Goal: Task Accomplishment & Management: Manage account settings

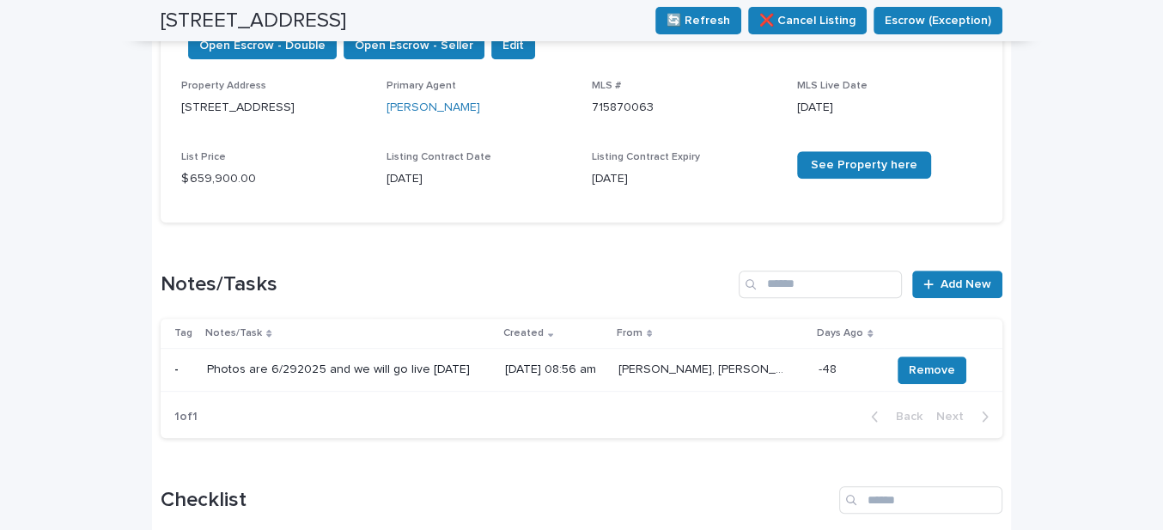
scroll to position [468, 0]
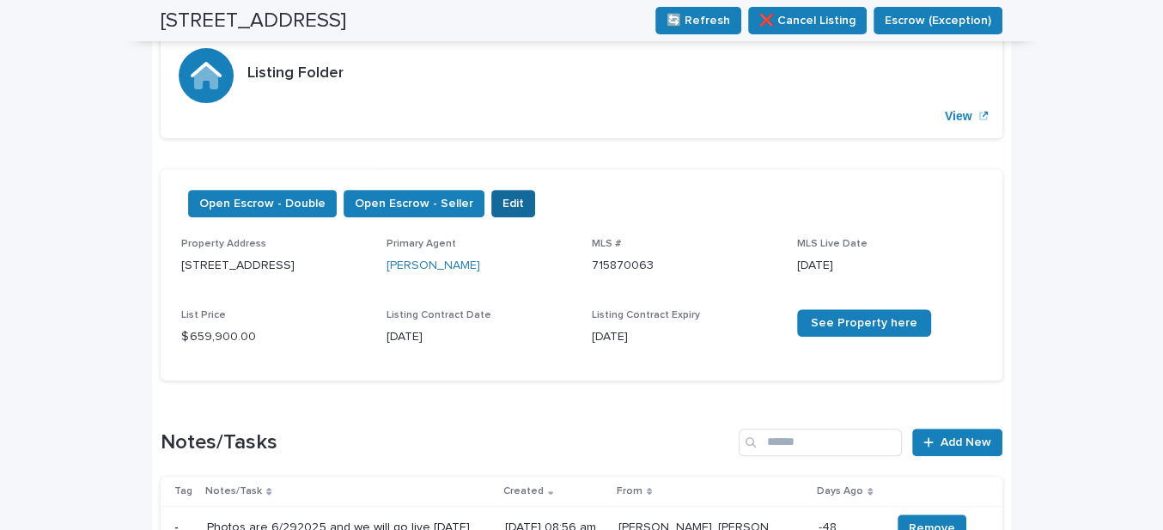
click at [503, 199] on button "Edit" at bounding box center [513, 203] width 44 height 27
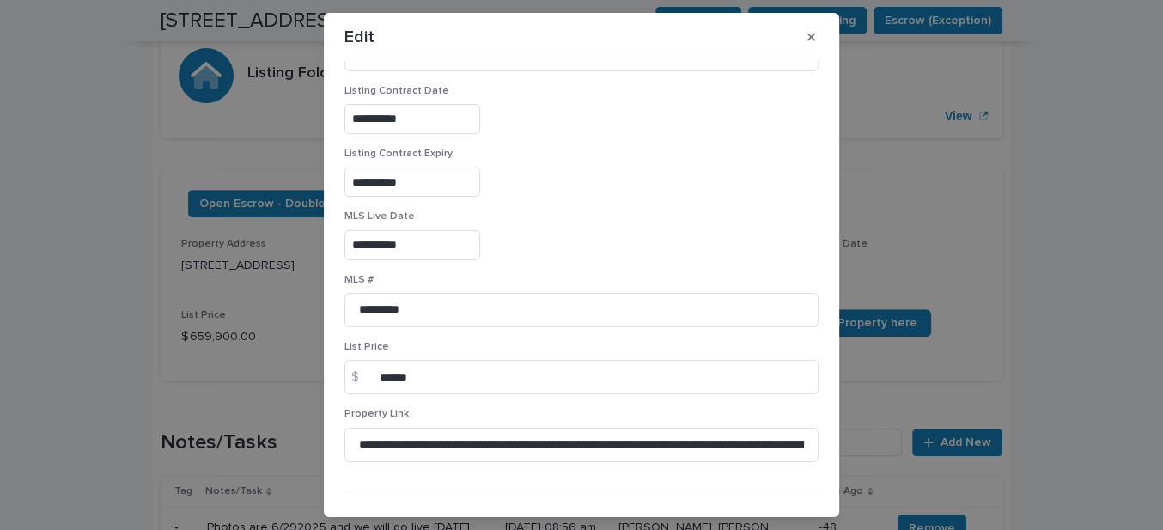
scroll to position [293, 0]
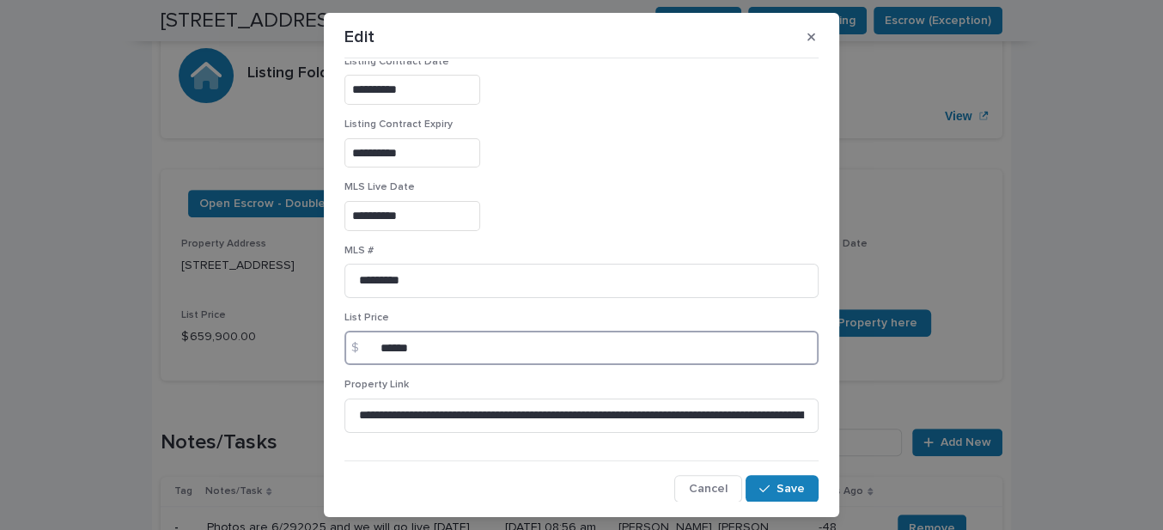
click at [412, 343] on input "******" at bounding box center [581, 348] width 474 height 34
type input "******"
click at [776, 490] on span "Save" at bounding box center [790, 489] width 28 height 12
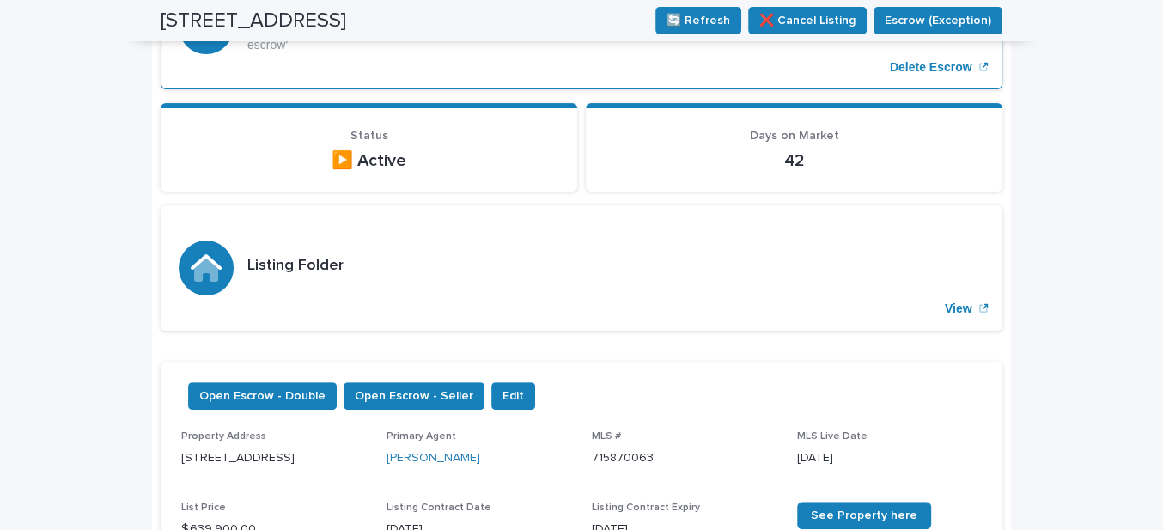
scroll to position [0, 0]
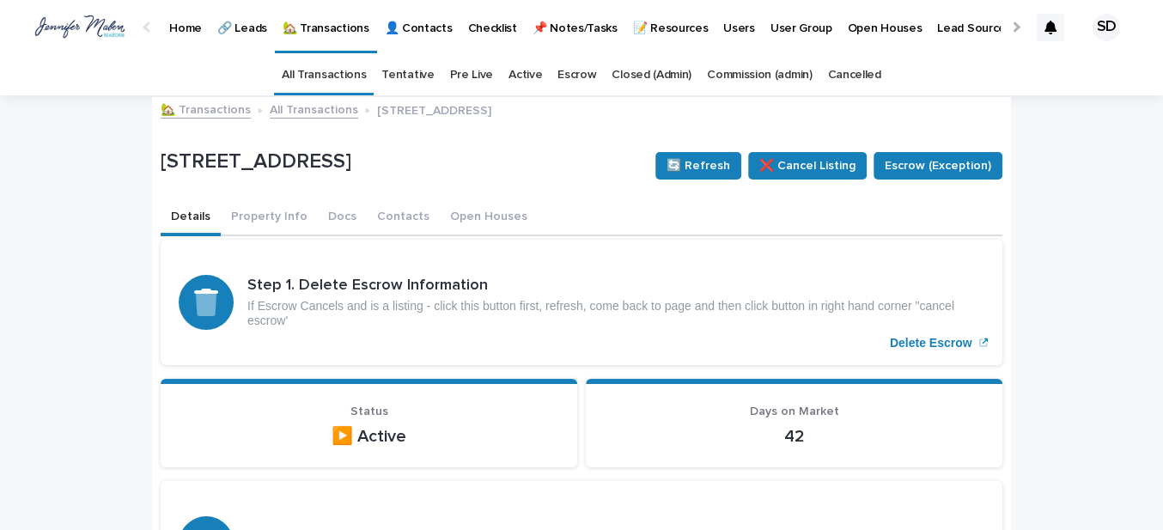
click at [168, 110] on link "🏡 Transactions" at bounding box center [206, 109] width 90 height 20
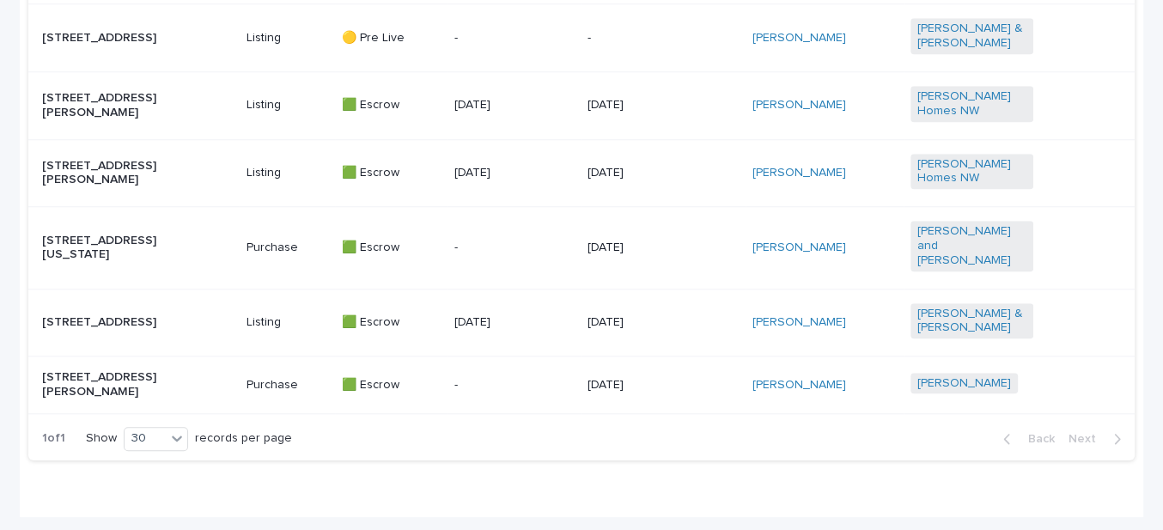
scroll to position [1309, 0]
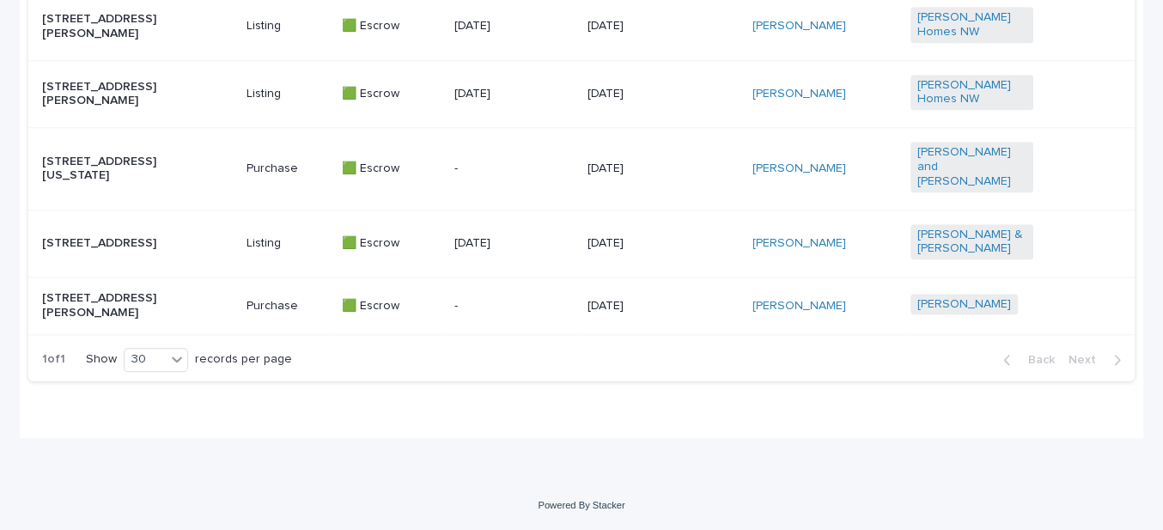
click at [106, 171] on p "[STREET_ADDRESS][US_STATE]" at bounding box center [103, 169] width 123 height 29
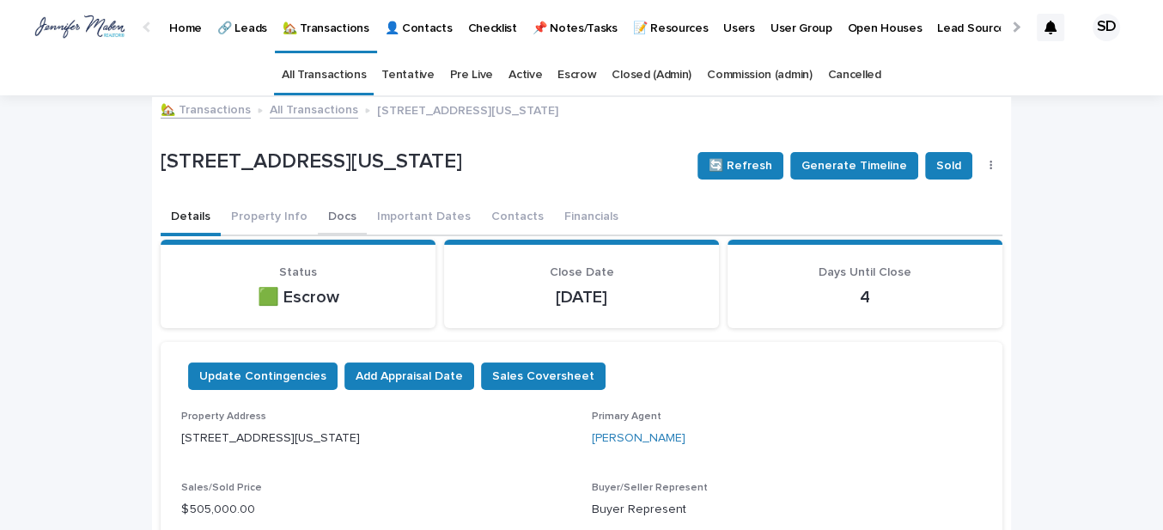
click at [497, 212] on button "Contacts" at bounding box center [517, 218] width 73 height 36
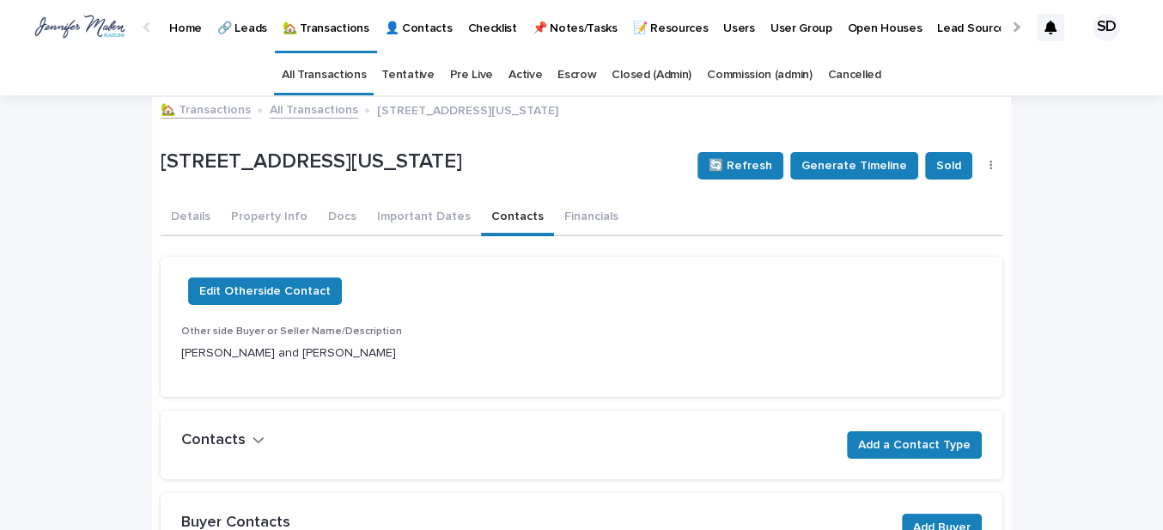
click at [232, 115] on link "🏡 Transactions" at bounding box center [206, 109] width 90 height 20
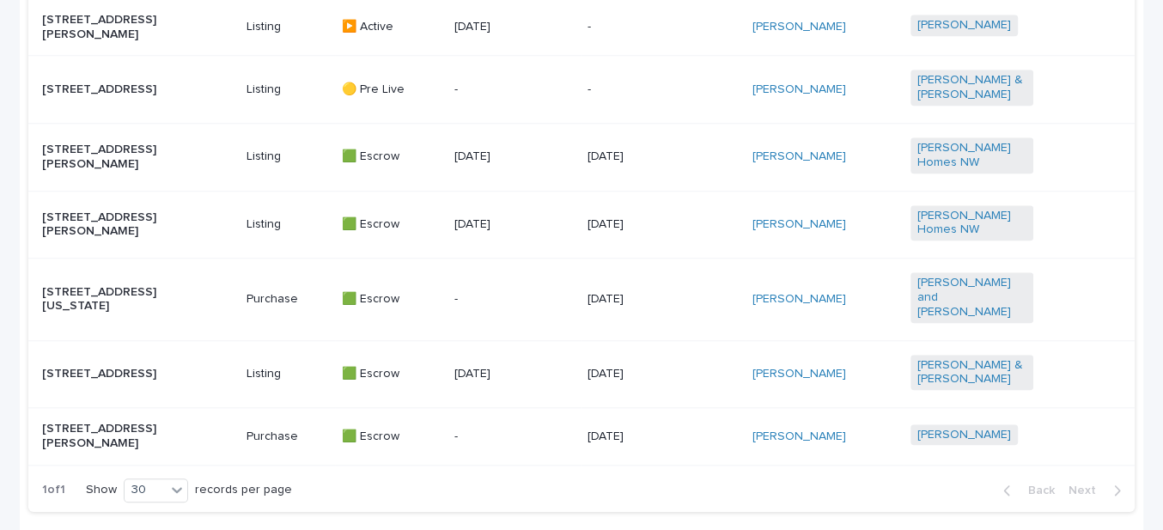
scroll to position [1309, 0]
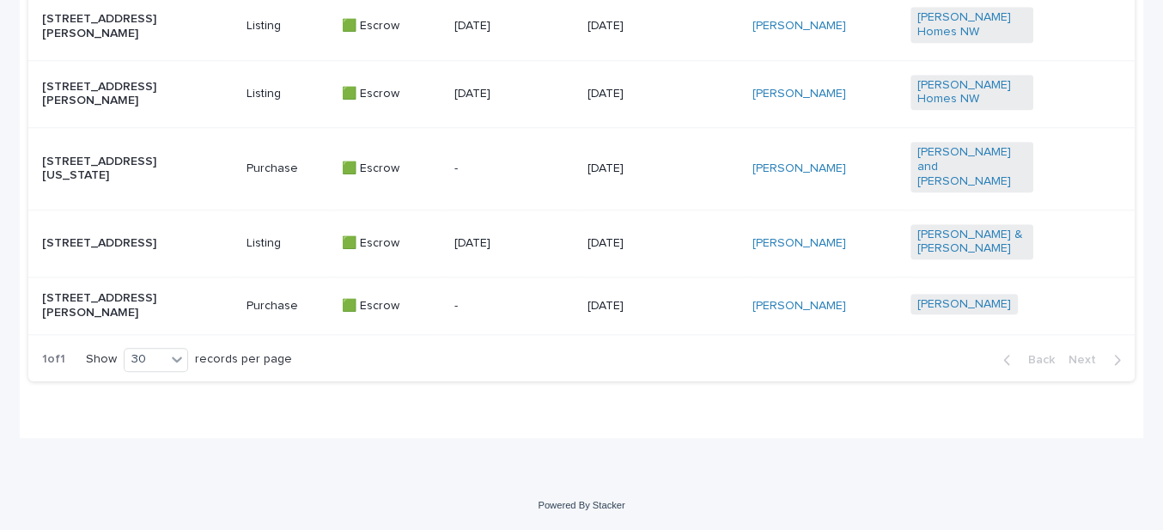
click at [92, 169] on p "[STREET_ADDRESS][US_STATE]" at bounding box center [103, 169] width 123 height 29
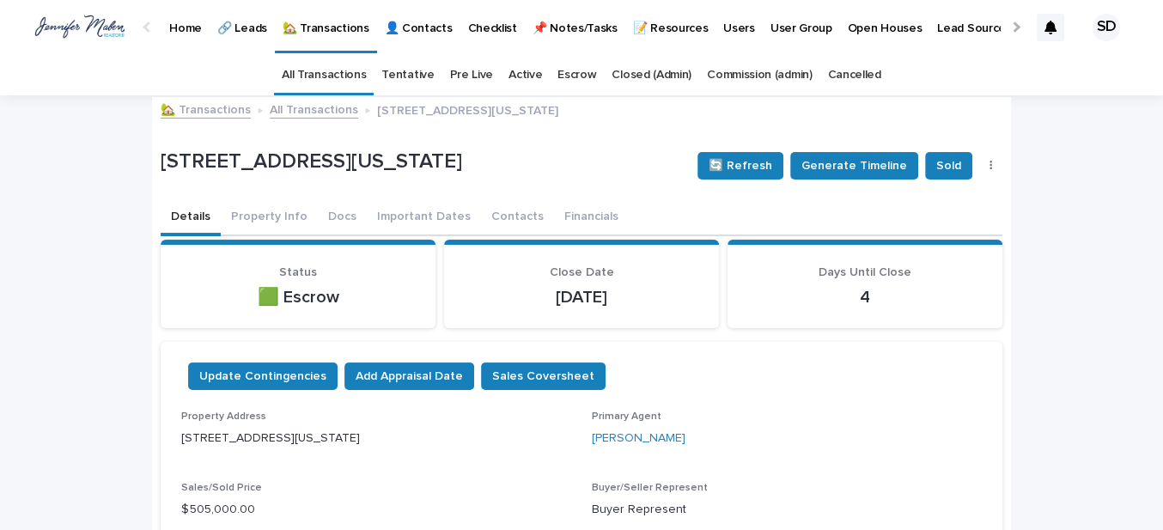
click at [213, 108] on link "🏡 Transactions" at bounding box center [206, 109] width 90 height 20
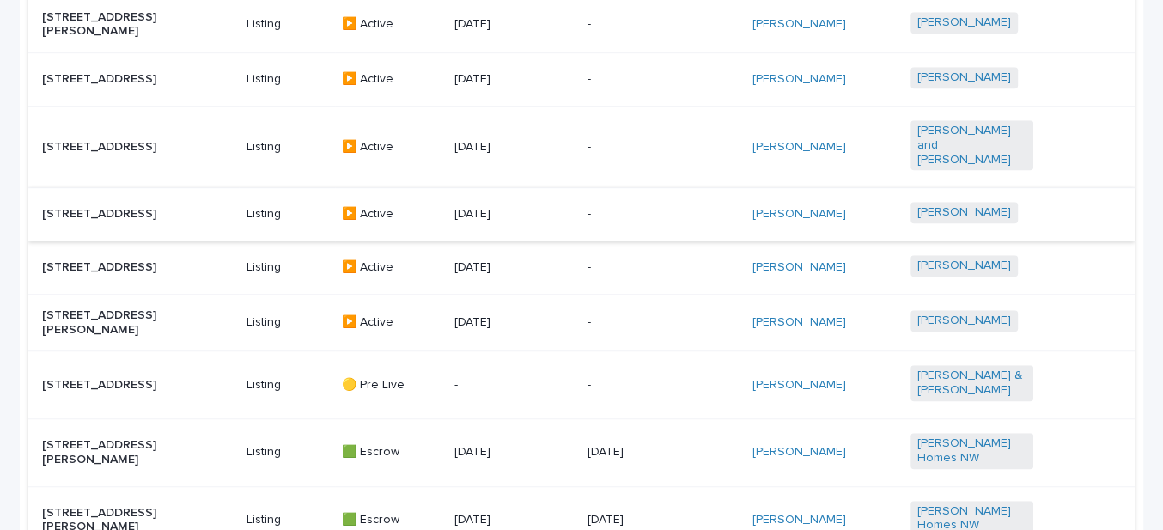
scroll to position [840, 0]
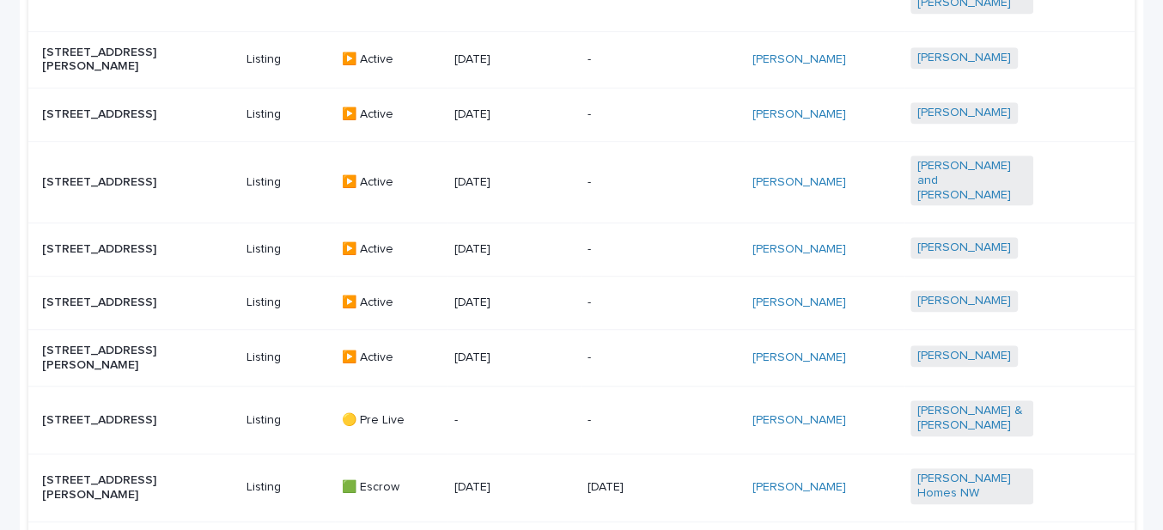
click at [96, 295] on p "[STREET_ADDRESS]" at bounding box center [103, 302] width 123 height 15
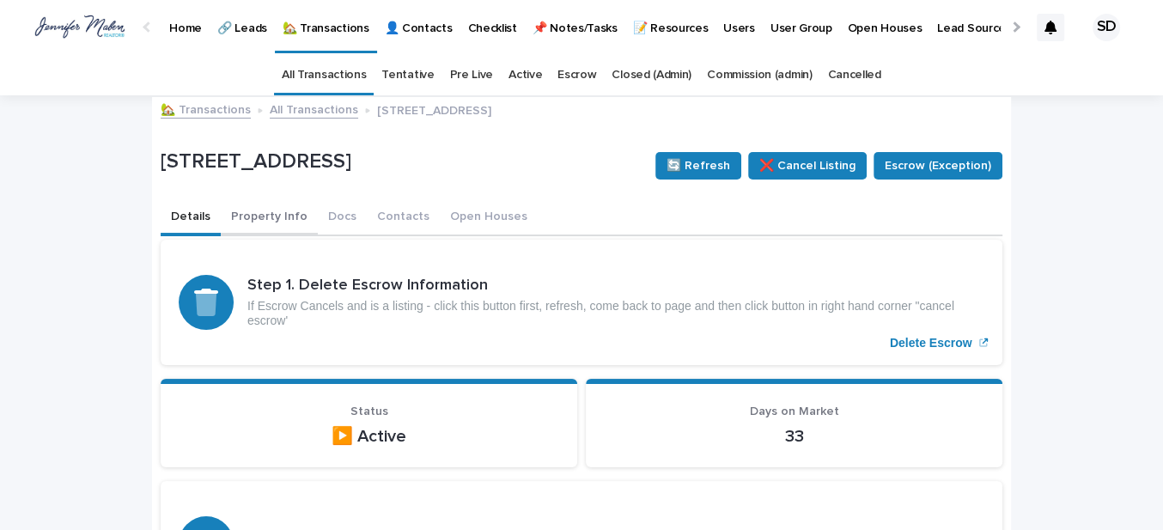
click at [252, 212] on button "Property Info" at bounding box center [269, 218] width 97 height 36
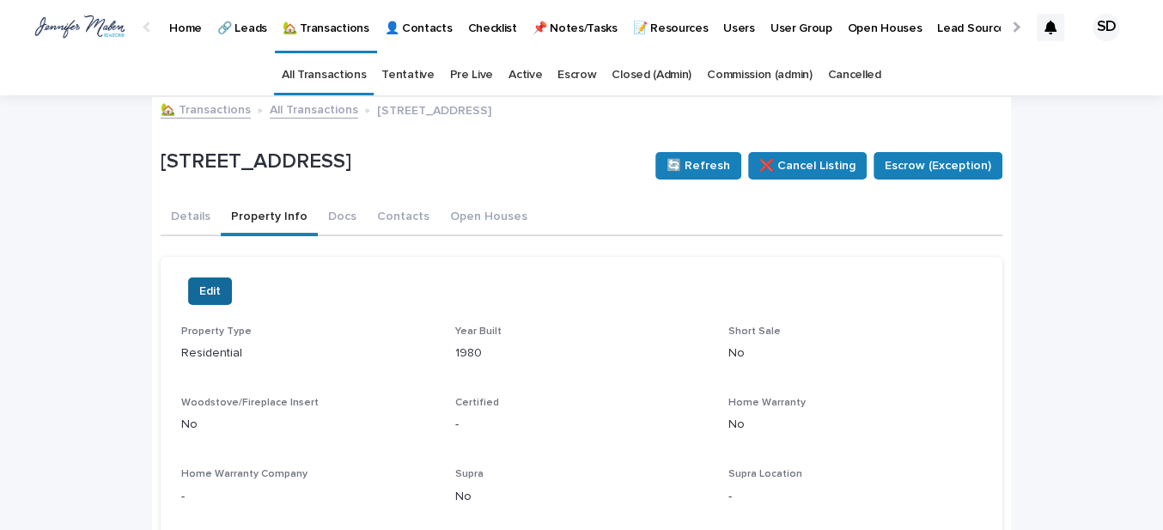
click at [205, 290] on span "Edit" at bounding box center [209, 291] width 21 height 17
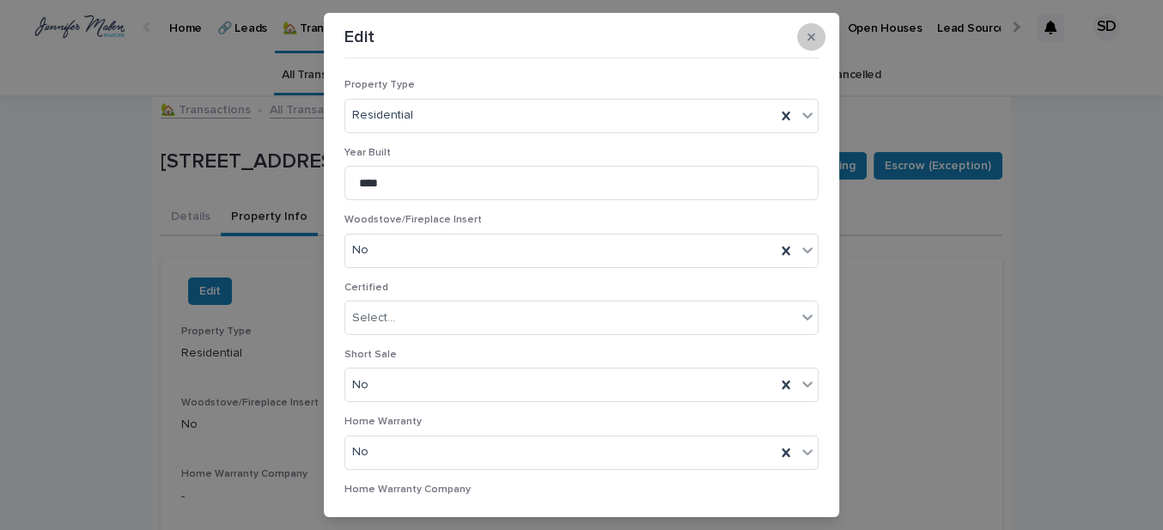
click at [807, 39] on icon "button" at bounding box center [811, 37] width 8 height 12
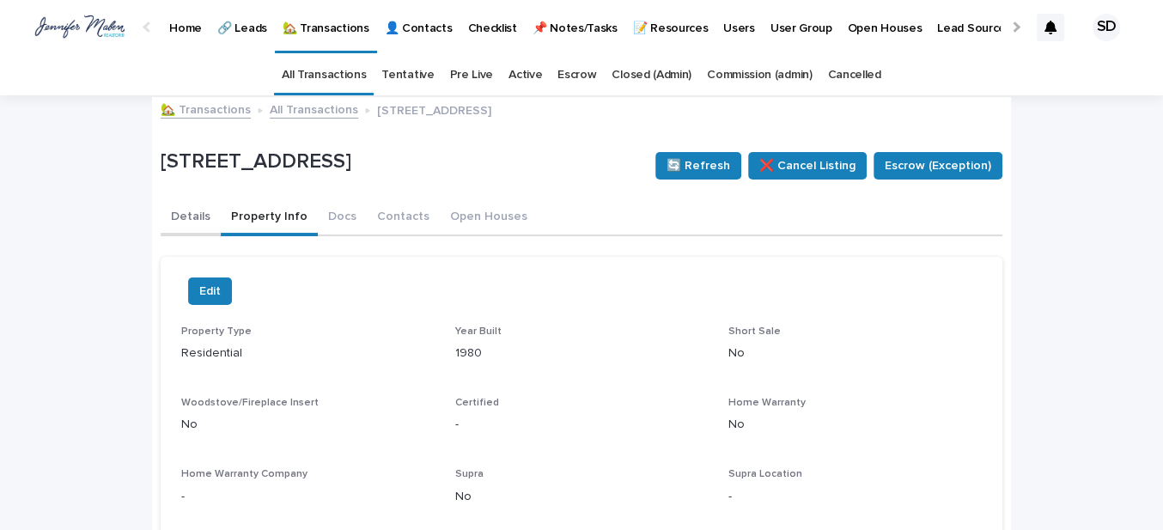
click at [184, 212] on button "Details" at bounding box center [191, 218] width 60 height 36
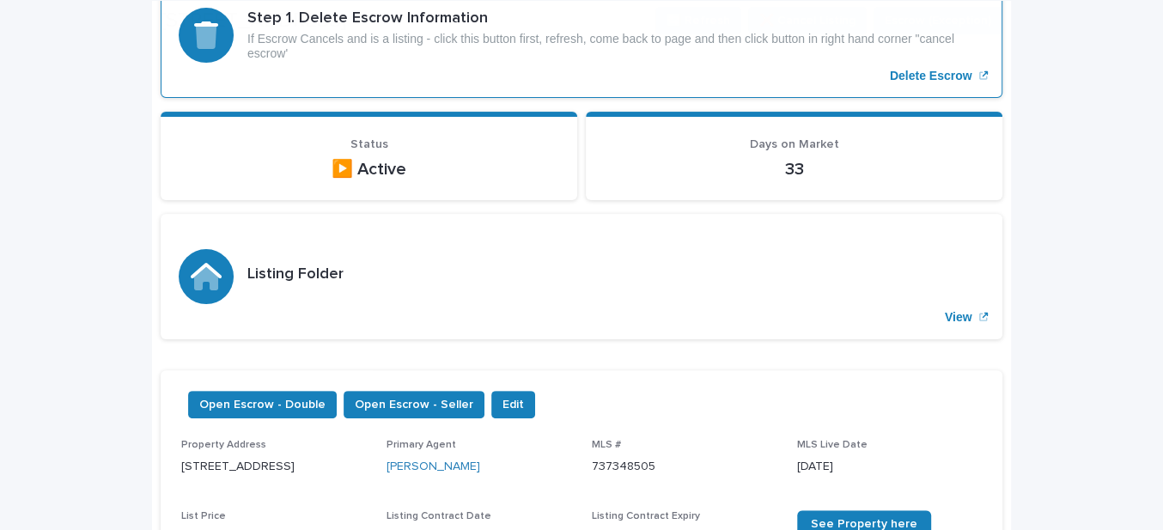
scroll to position [312, 0]
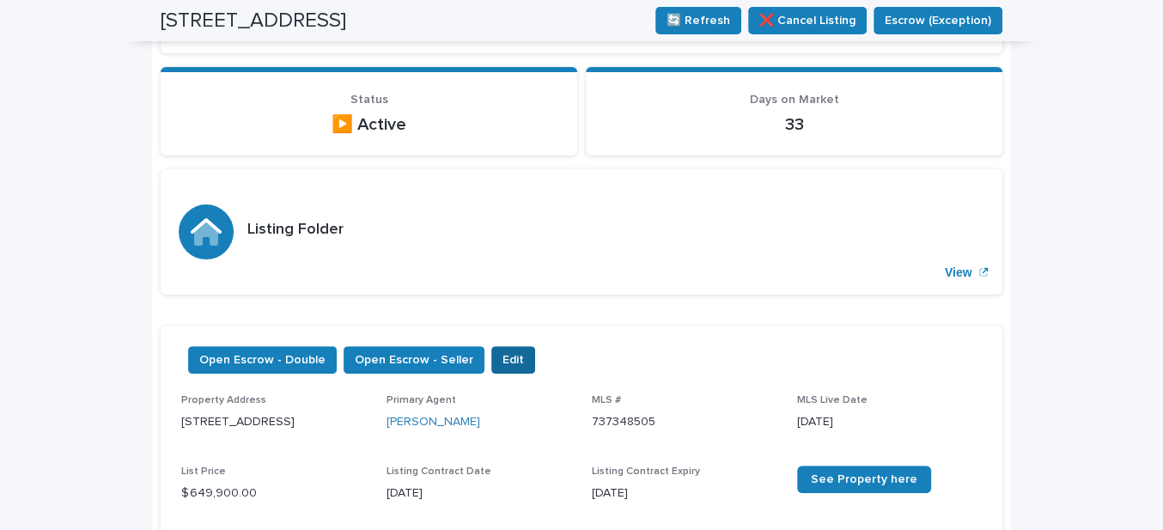
click at [502, 360] on span "Edit" at bounding box center [512, 359] width 21 height 17
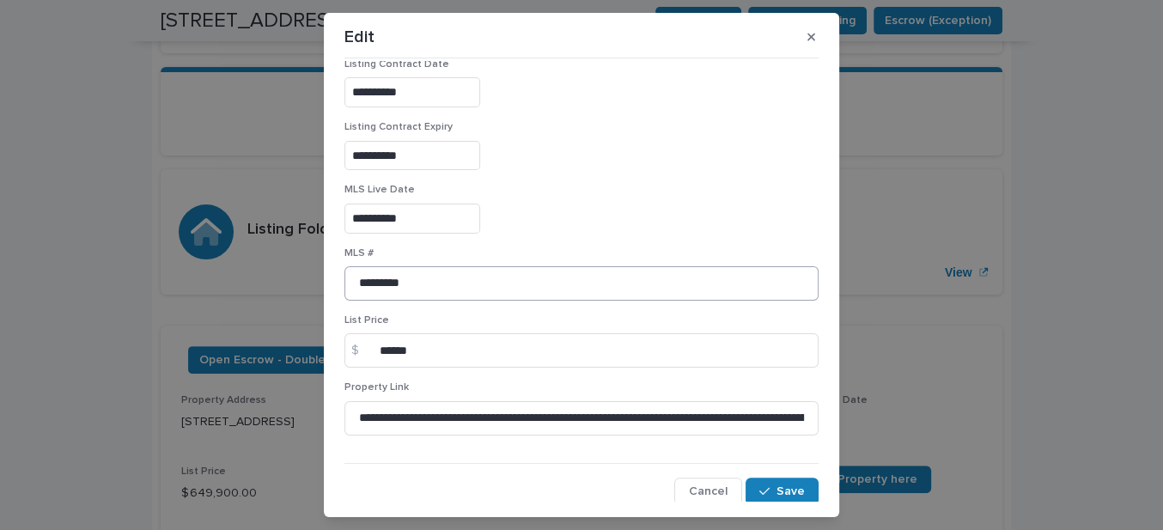
scroll to position [293, 0]
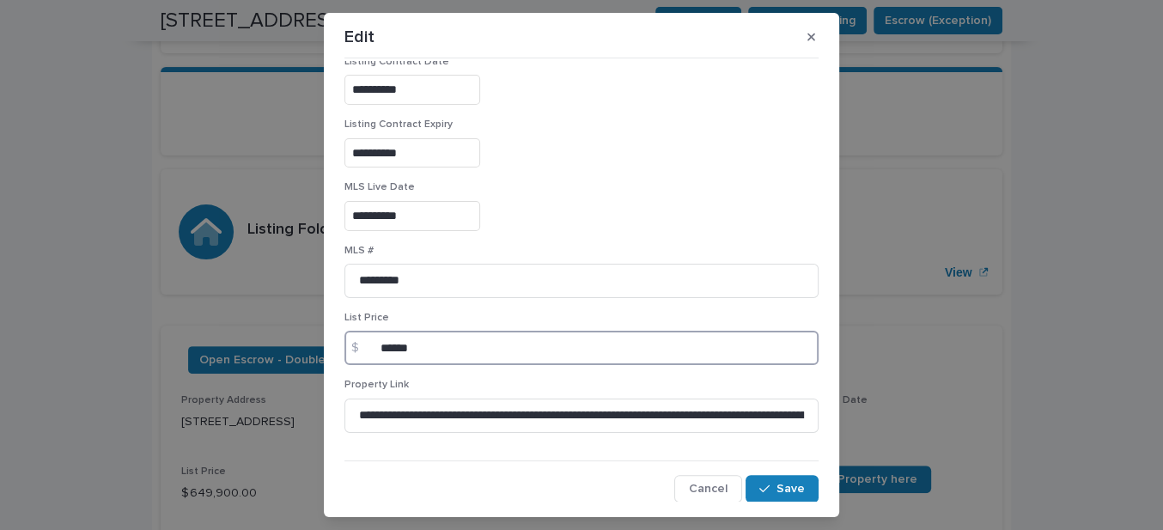
click at [426, 344] on input "******" at bounding box center [581, 348] width 474 height 34
type input "******"
click at [498, 298] on div "MLS # *********" at bounding box center [581, 278] width 474 height 67
click at [776, 483] on span "Save" at bounding box center [790, 489] width 28 height 12
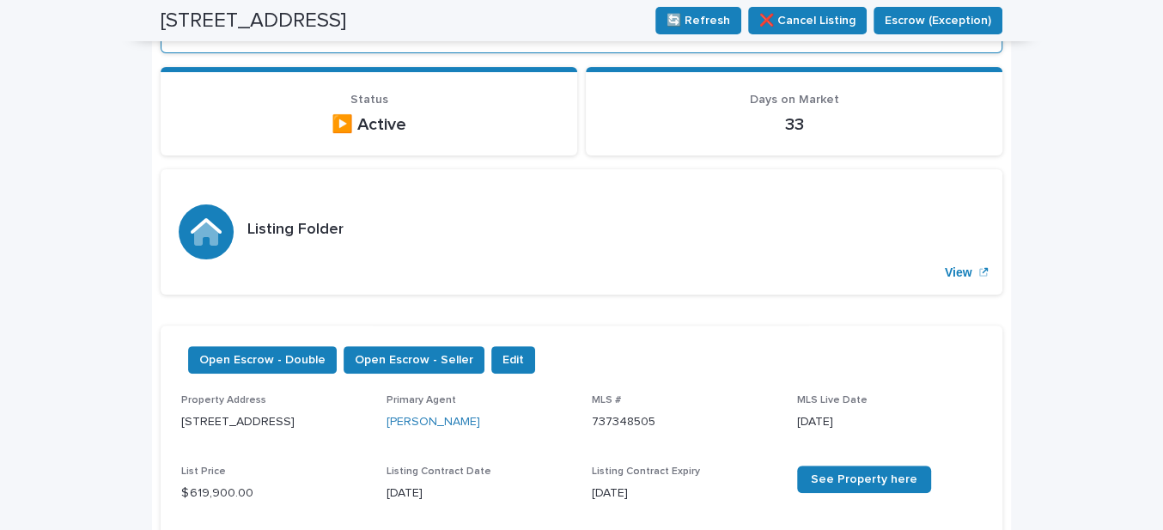
scroll to position [0, 0]
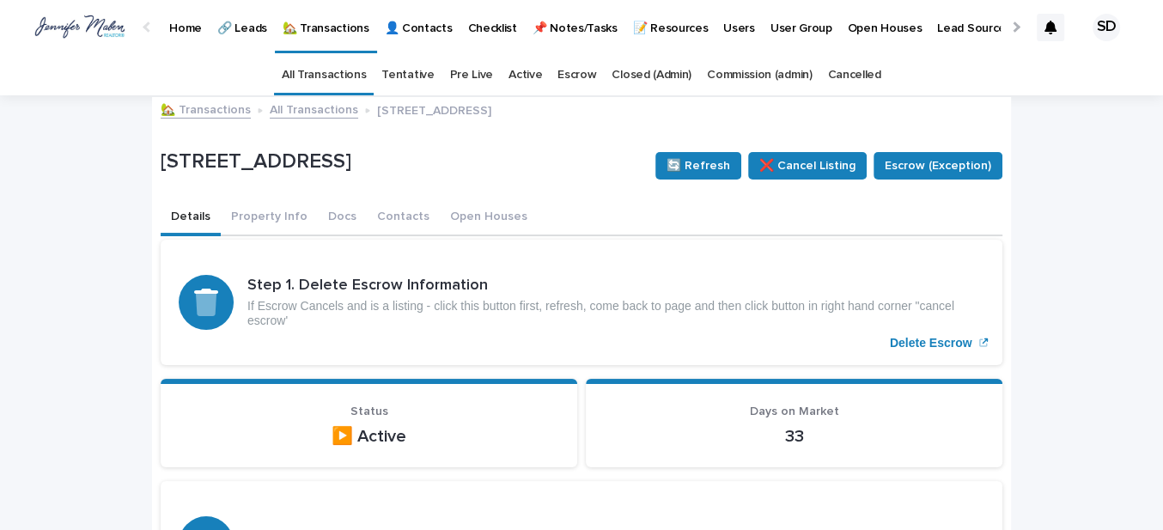
click at [215, 110] on link "🏡 Transactions" at bounding box center [206, 109] width 90 height 20
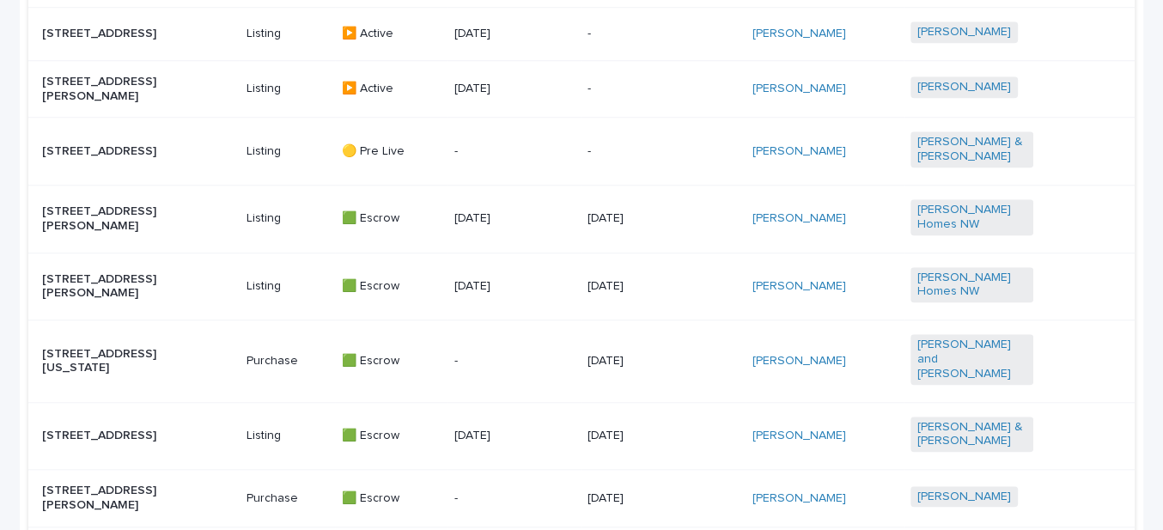
scroll to position [1309, 0]
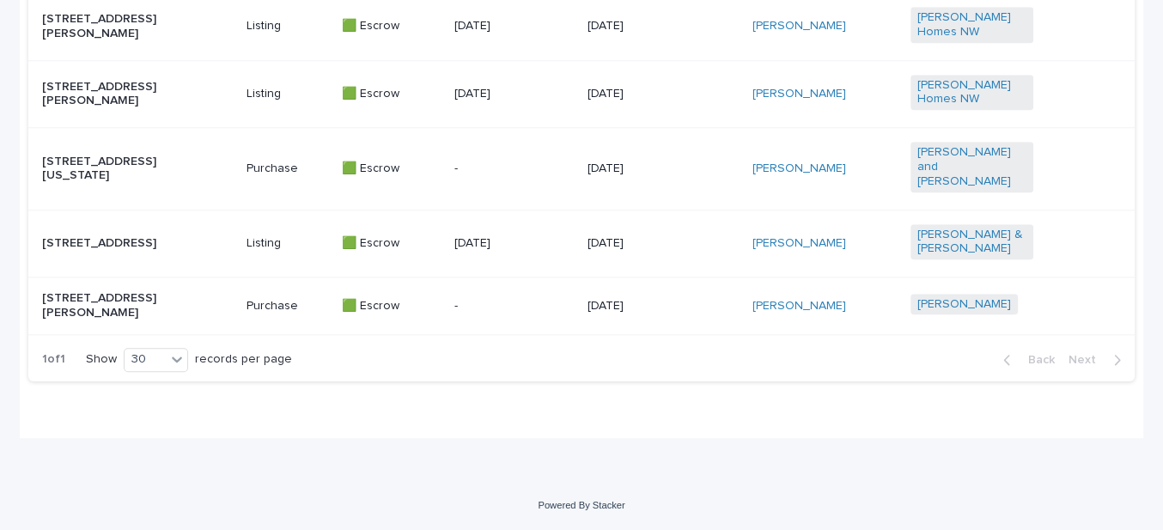
click at [105, 304] on p "[STREET_ADDRESS][PERSON_NAME]" at bounding box center [103, 305] width 123 height 29
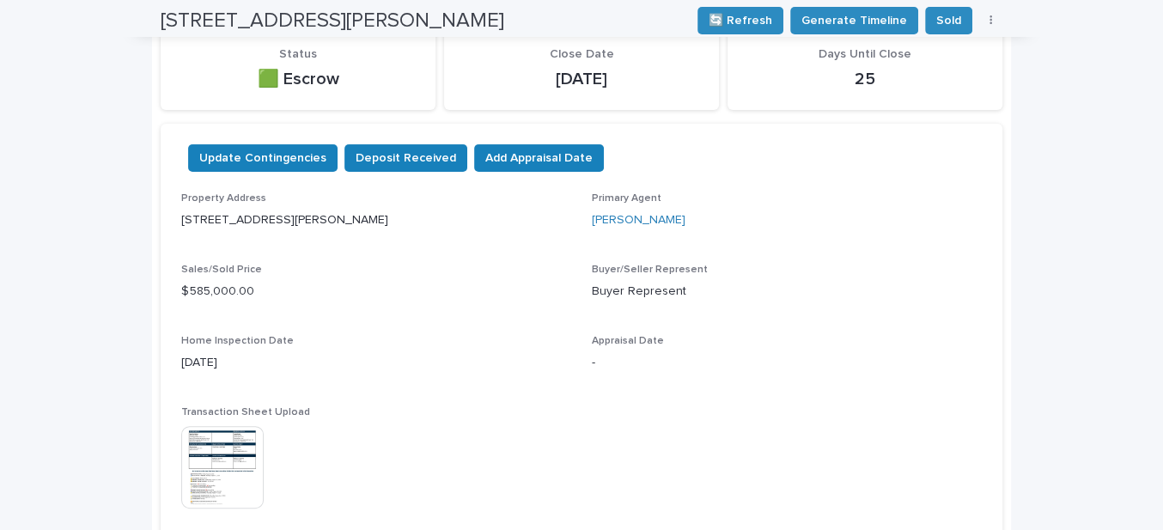
scroll to position [77, 0]
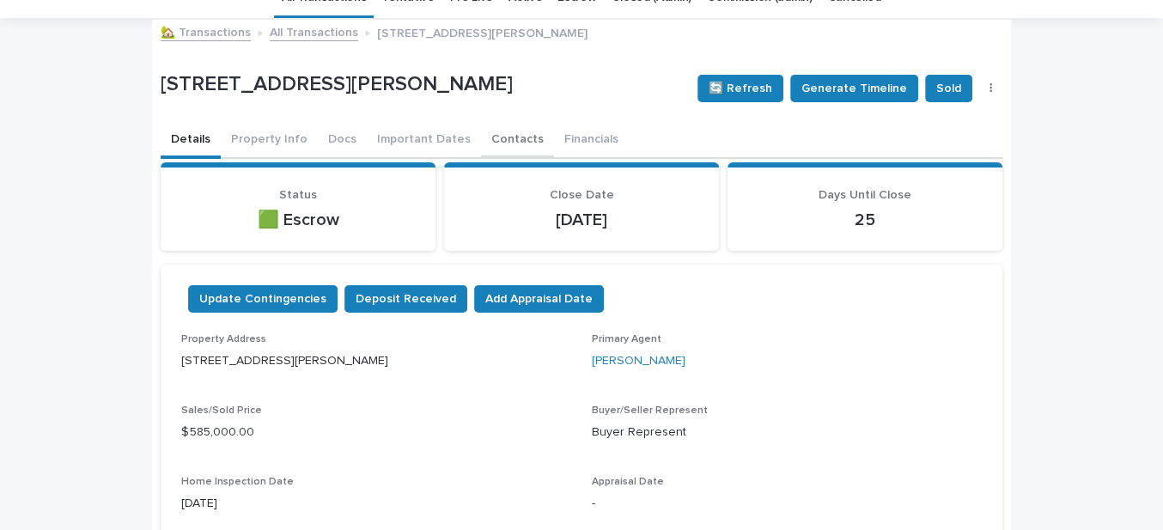
click at [484, 134] on button "Contacts" at bounding box center [517, 141] width 73 height 36
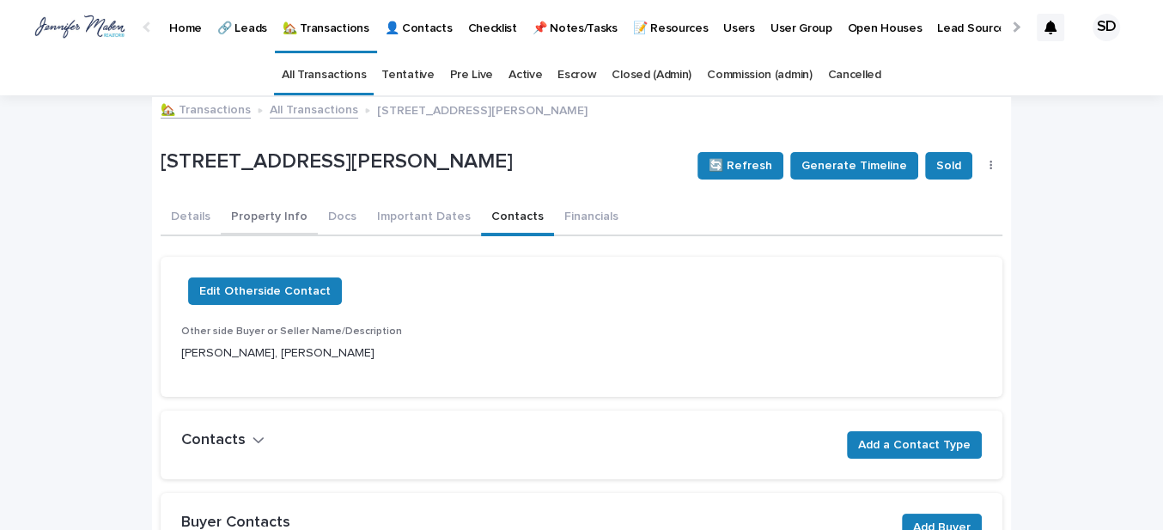
drag, startPoint x: 175, startPoint y: 211, endPoint x: 246, endPoint y: 216, distance: 70.6
click at [175, 211] on button "Details" at bounding box center [191, 218] width 60 height 36
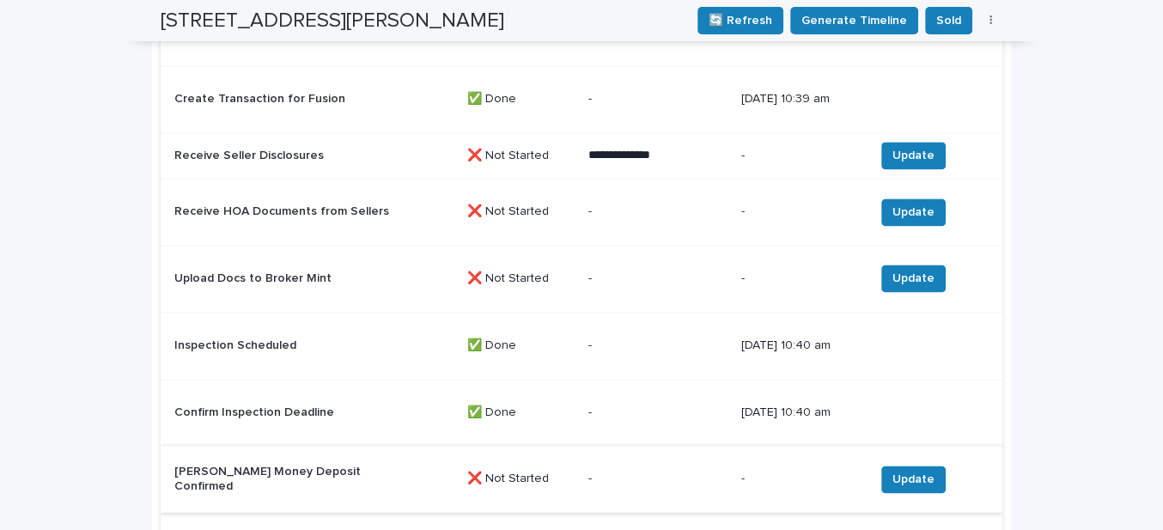
scroll to position [1894, 0]
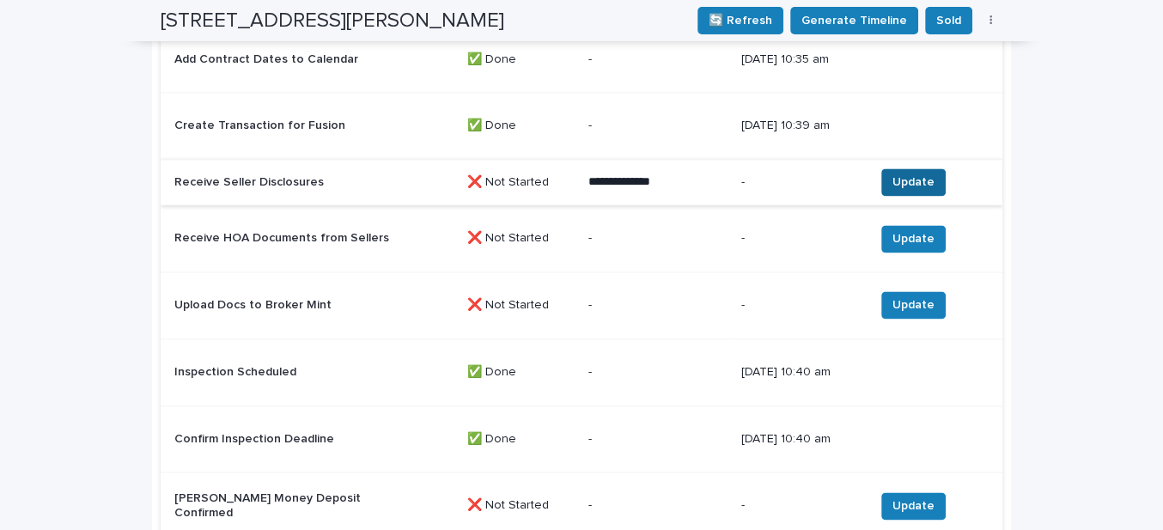
click at [903, 173] on span "Update" at bounding box center [913, 181] width 42 height 17
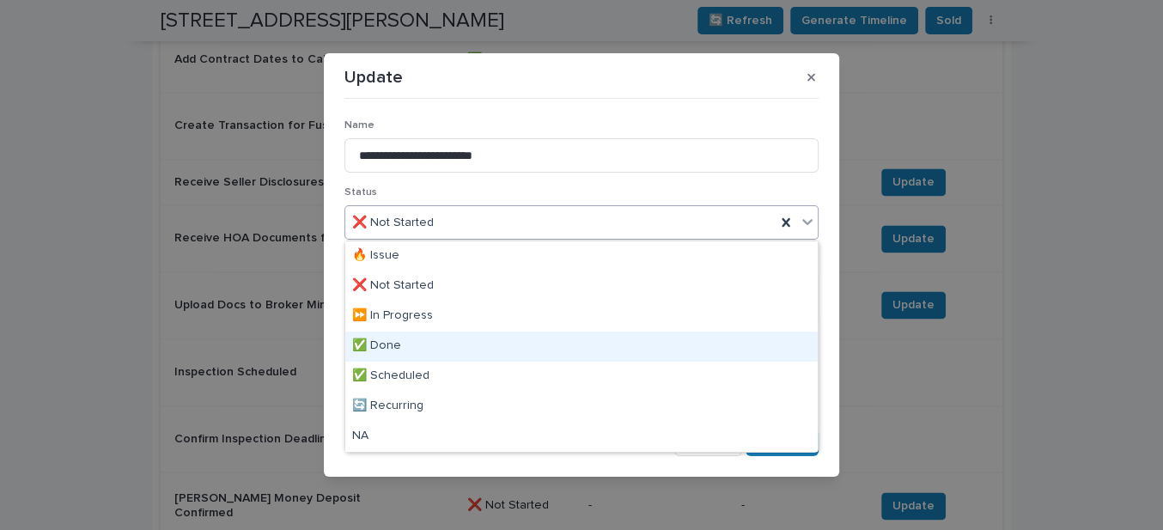
click at [395, 344] on div "✅ Done" at bounding box center [581, 347] width 472 height 30
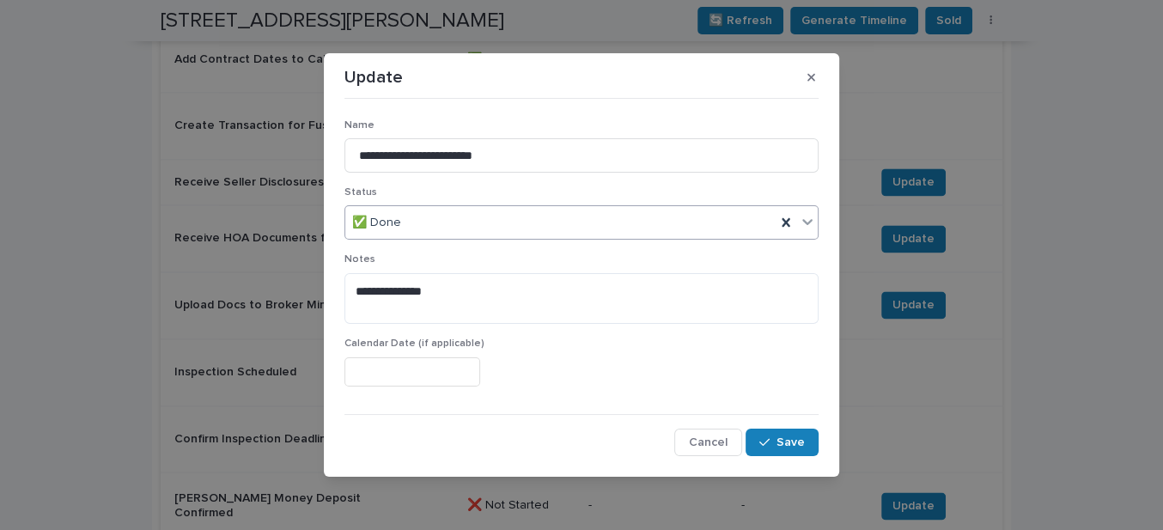
drag, startPoint x: 781, startPoint y: 445, endPoint x: 692, endPoint y: 411, distance: 94.6
click at [776, 444] on button "Save" at bounding box center [781, 442] width 73 height 27
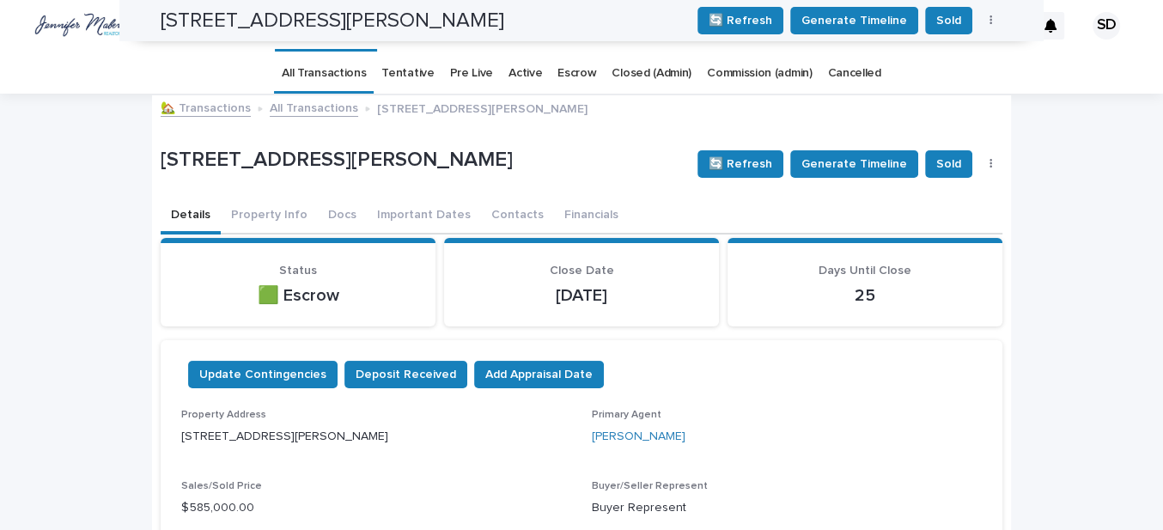
scroll to position [0, 0]
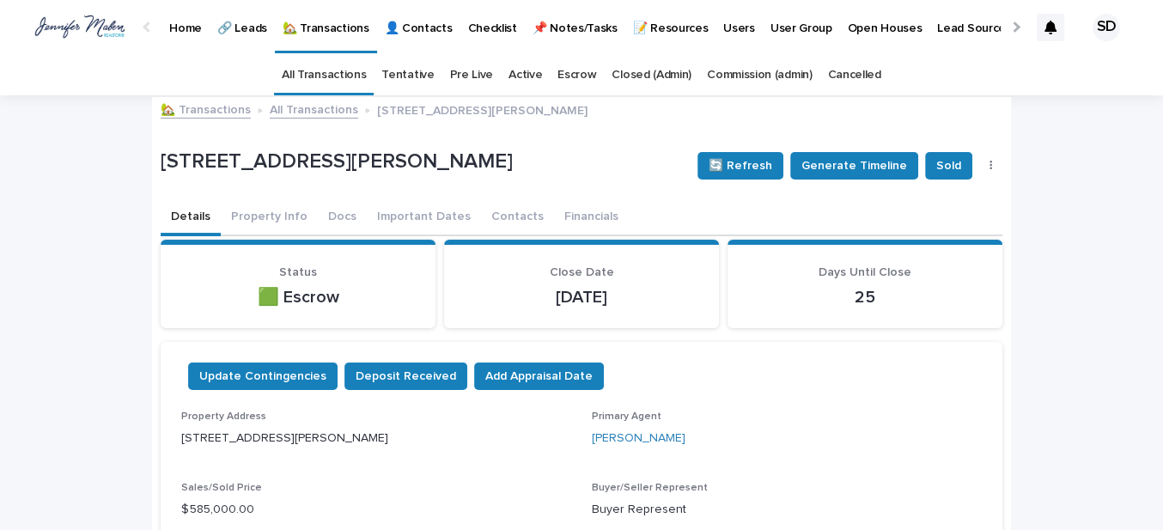
click at [181, 107] on link "🏡 Transactions" at bounding box center [206, 109] width 90 height 20
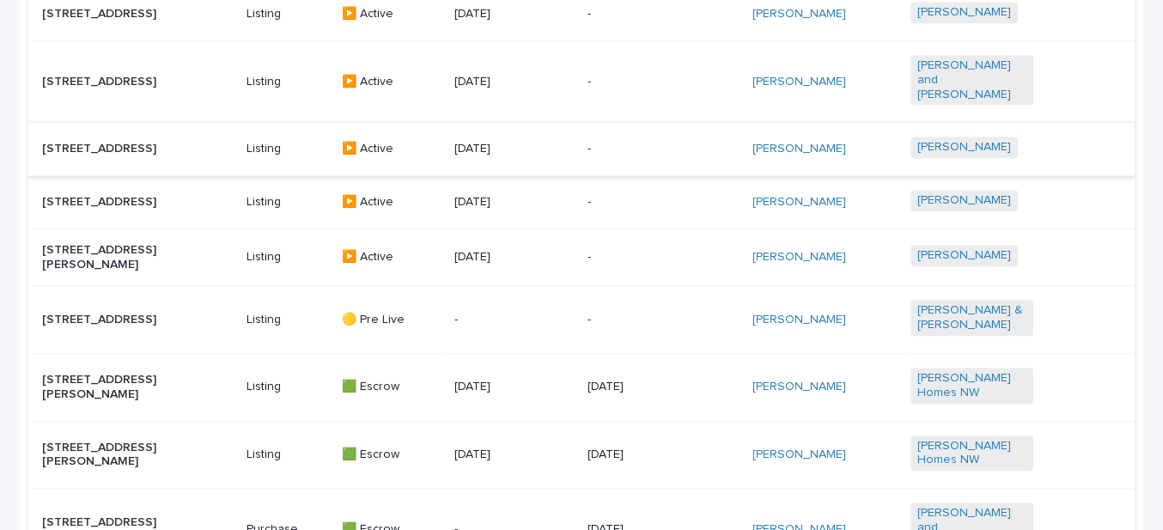
scroll to position [1014, 0]
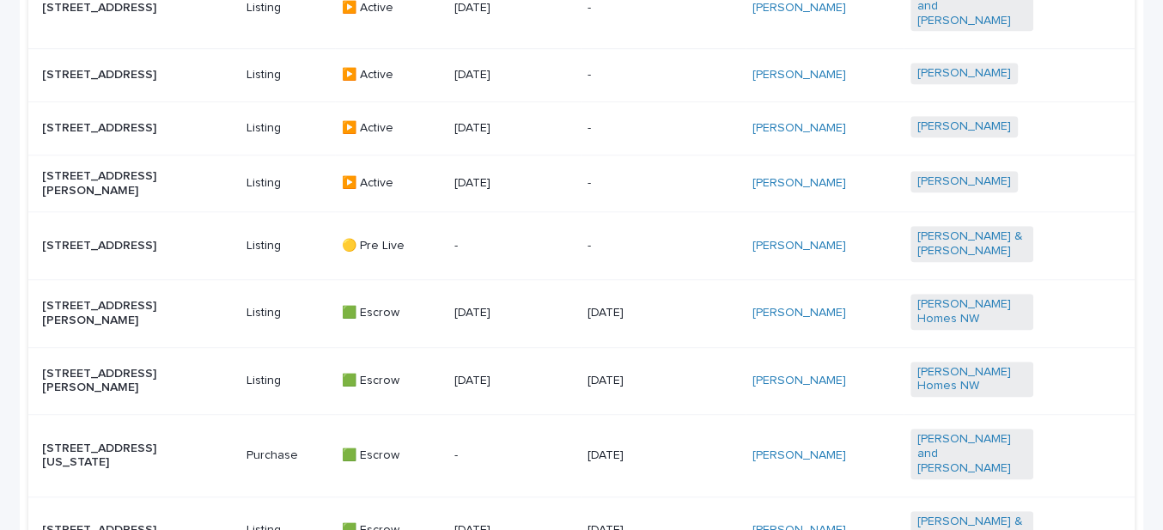
click at [88, 121] on p "[STREET_ADDRESS]" at bounding box center [103, 128] width 123 height 15
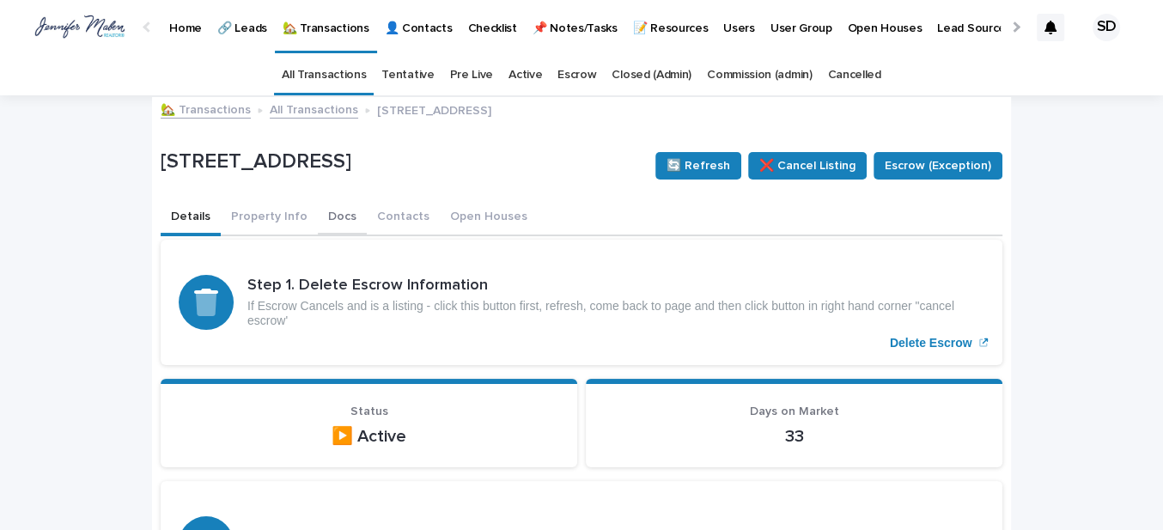
drag, startPoint x: 388, startPoint y: 215, endPoint x: 303, endPoint y: 234, distance: 87.3
click at [388, 215] on button "Contacts" at bounding box center [403, 218] width 73 height 36
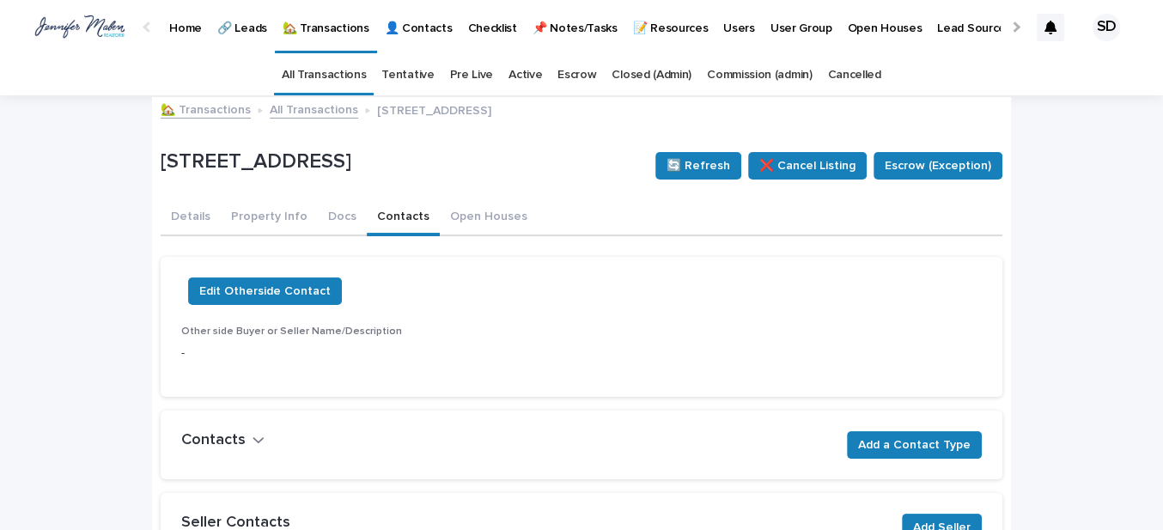
click at [201, 100] on link "🏡 Transactions" at bounding box center [206, 109] width 90 height 20
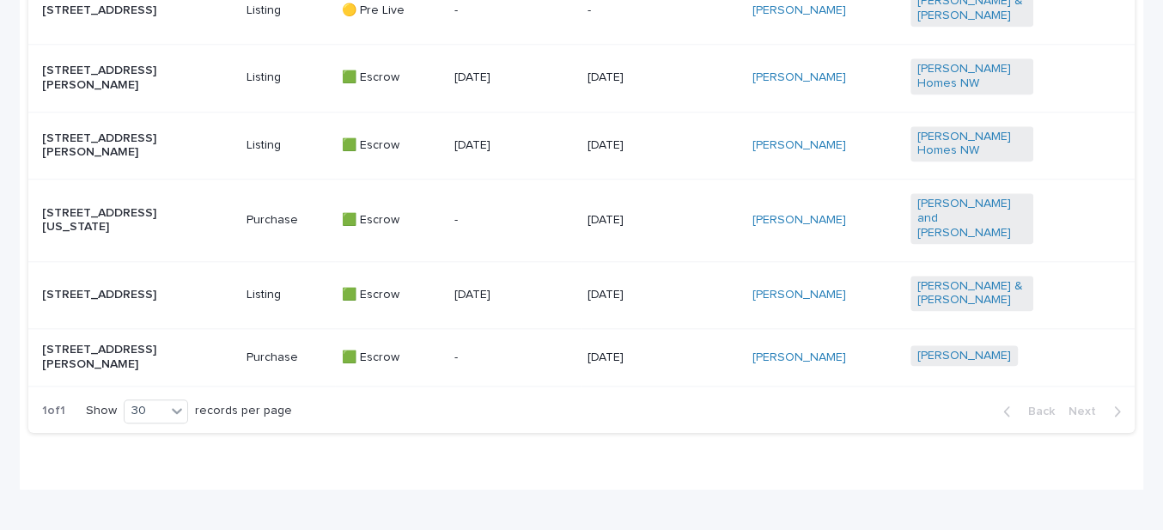
scroll to position [1309, 0]
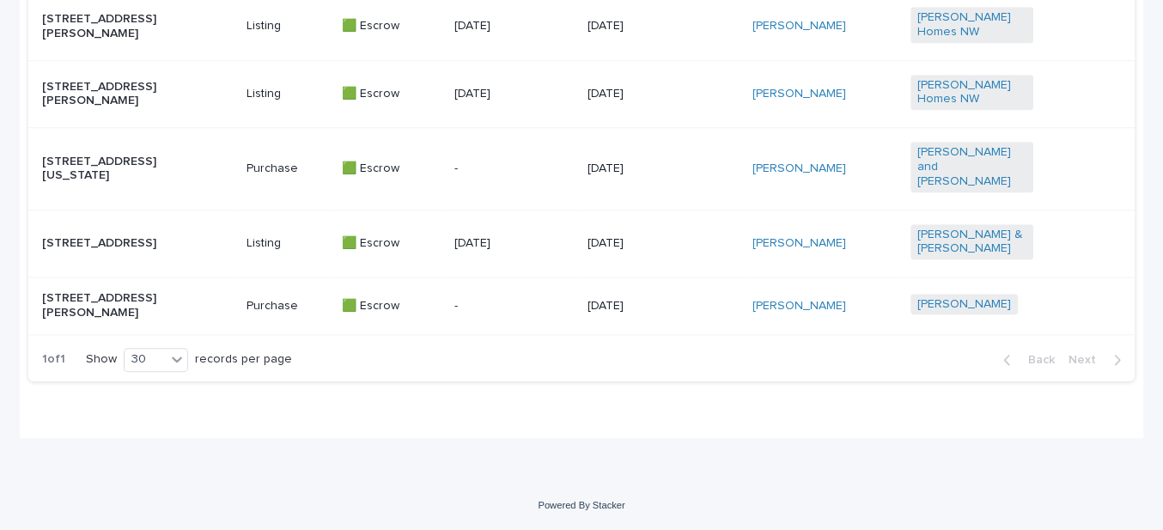
click at [120, 307] on p "[STREET_ADDRESS][PERSON_NAME]" at bounding box center [103, 305] width 123 height 29
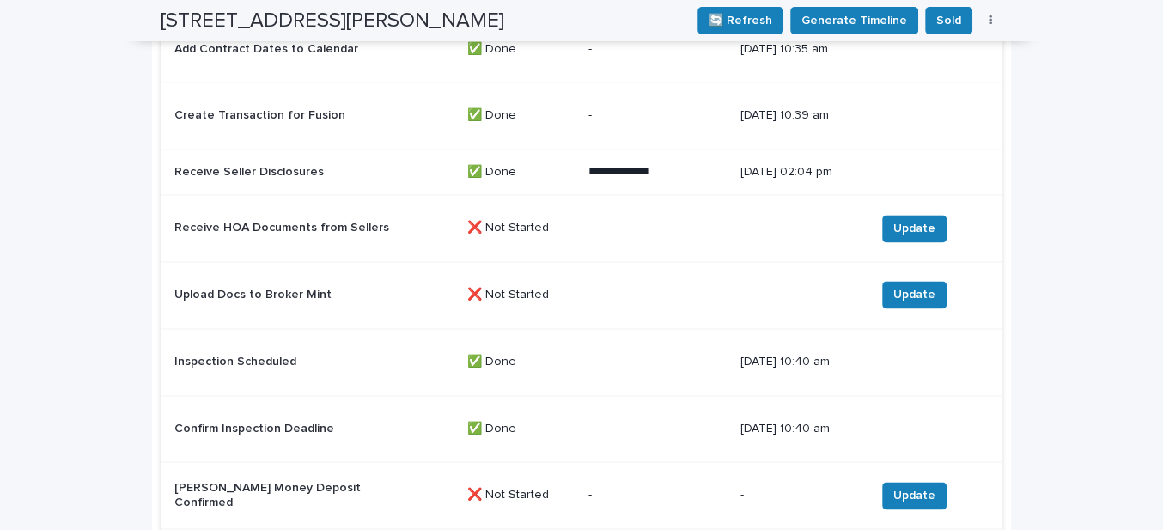
scroll to position [1951, 0]
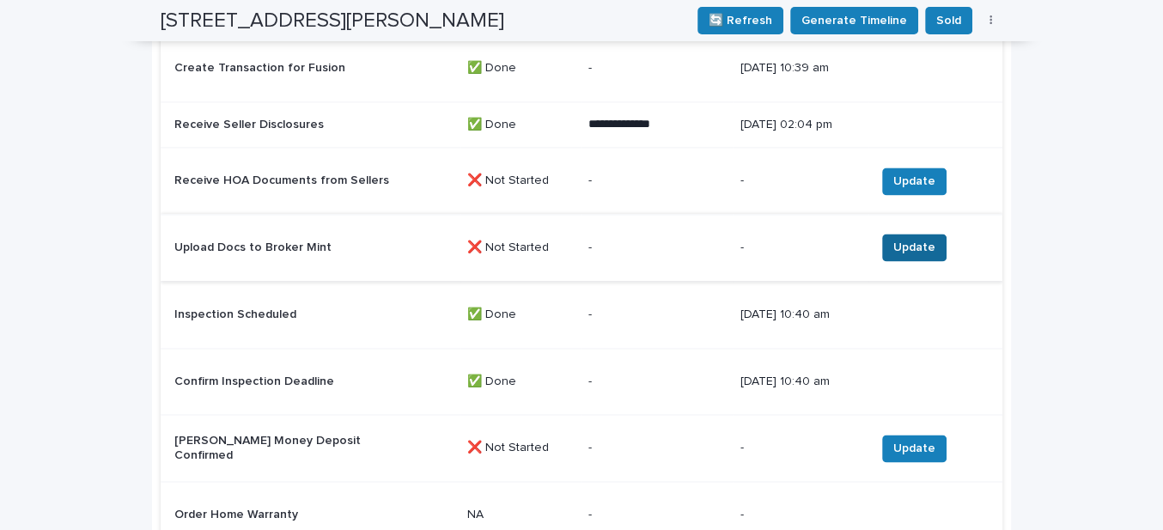
click at [905, 239] on span "Update" at bounding box center [914, 247] width 42 height 17
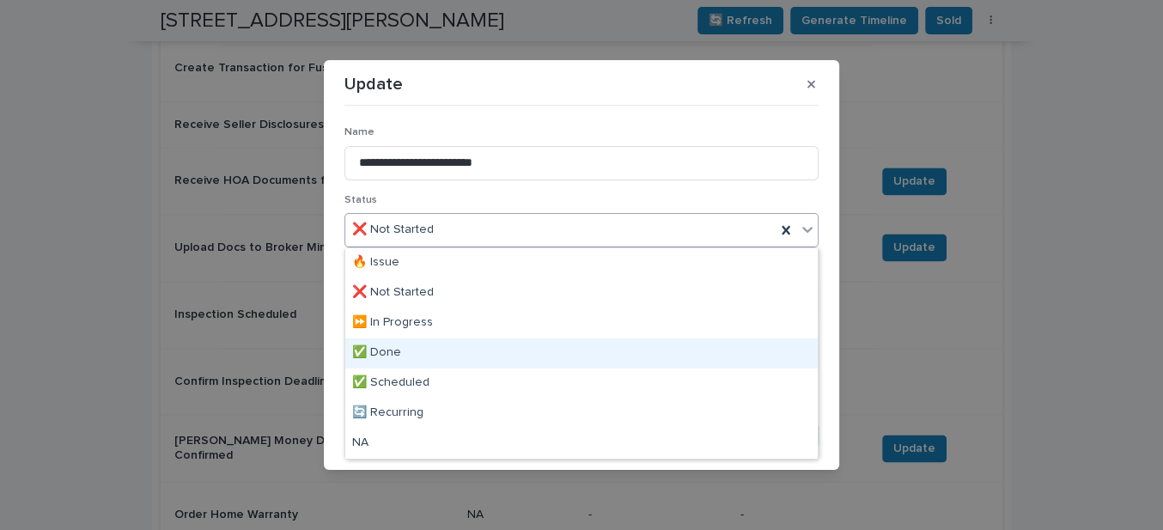
click at [383, 351] on div "✅ Done" at bounding box center [581, 353] width 472 height 30
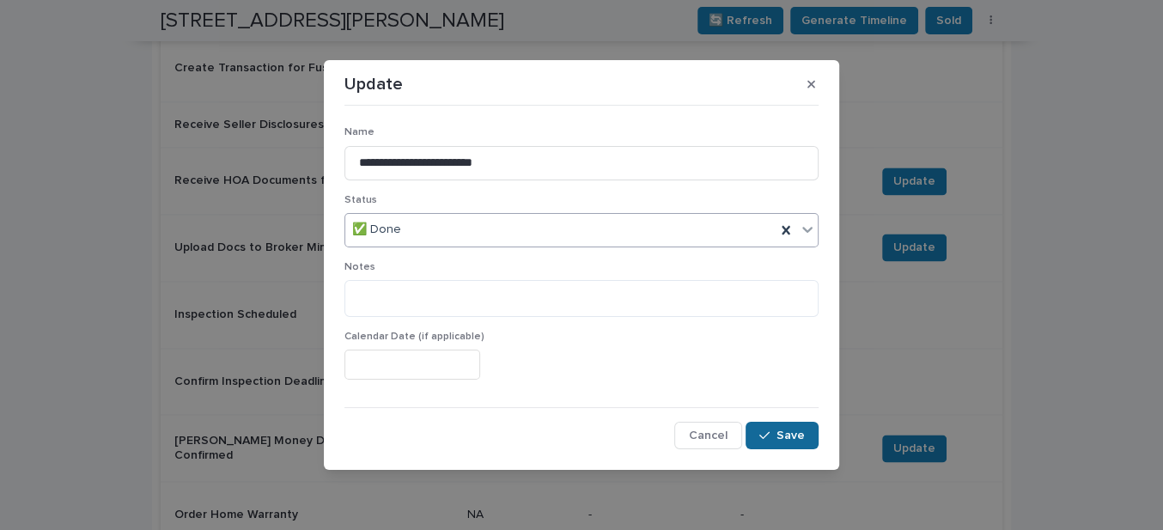
click at [762, 434] on icon "button" at bounding box center [764, 435] width 10 height 12
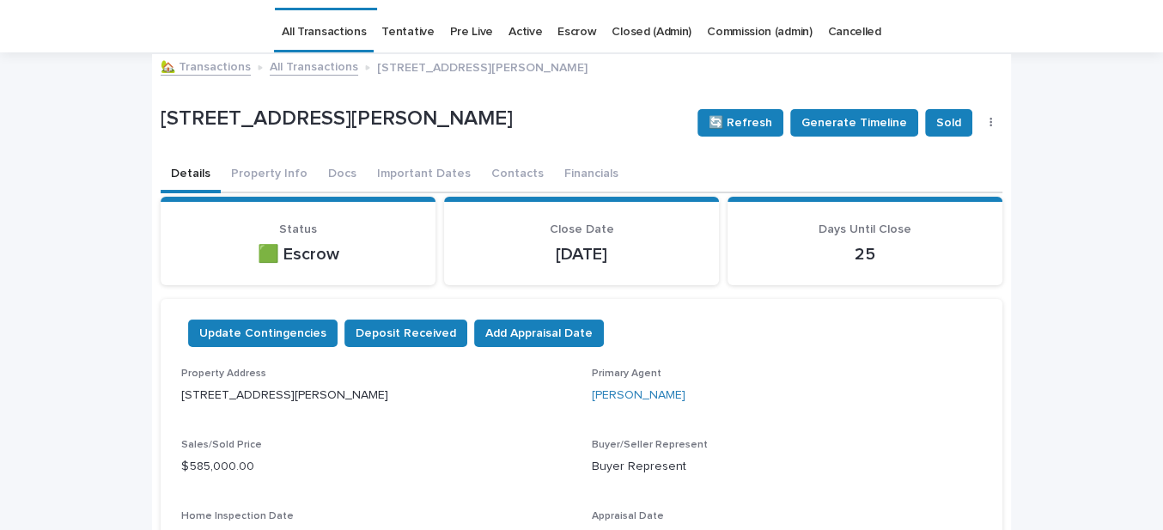
scroll to position [0, 0]
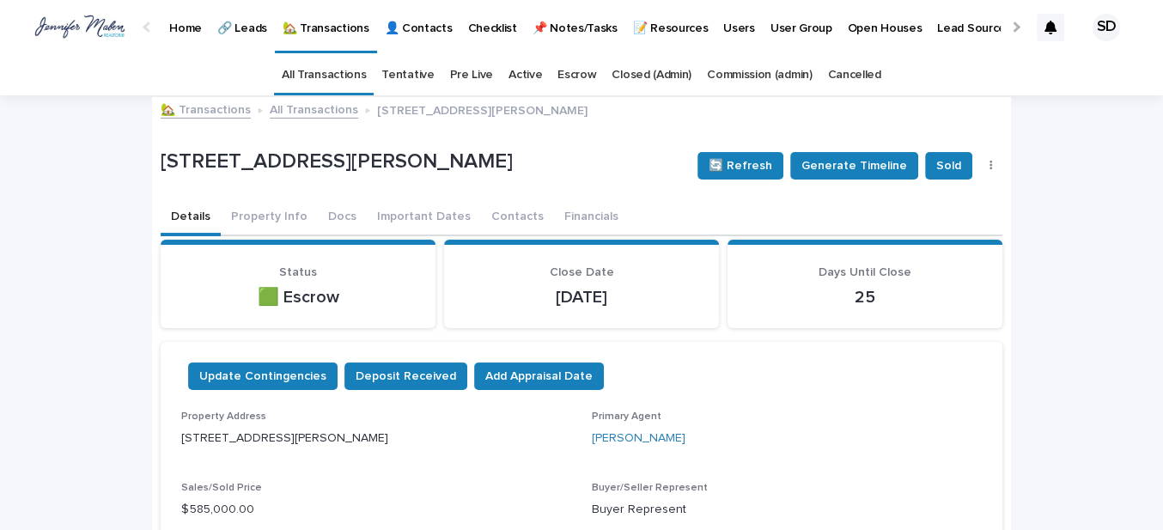
click at [204, 106] on link "🏡 Transactions" at bounding box center [206, 109] width 90 height 20
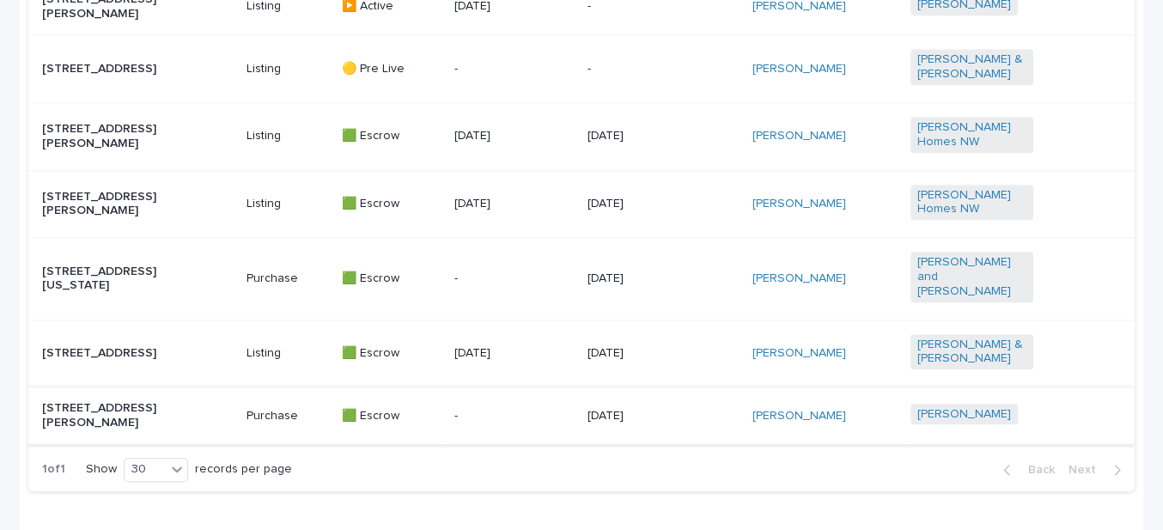
scroll to position [1153, 0]
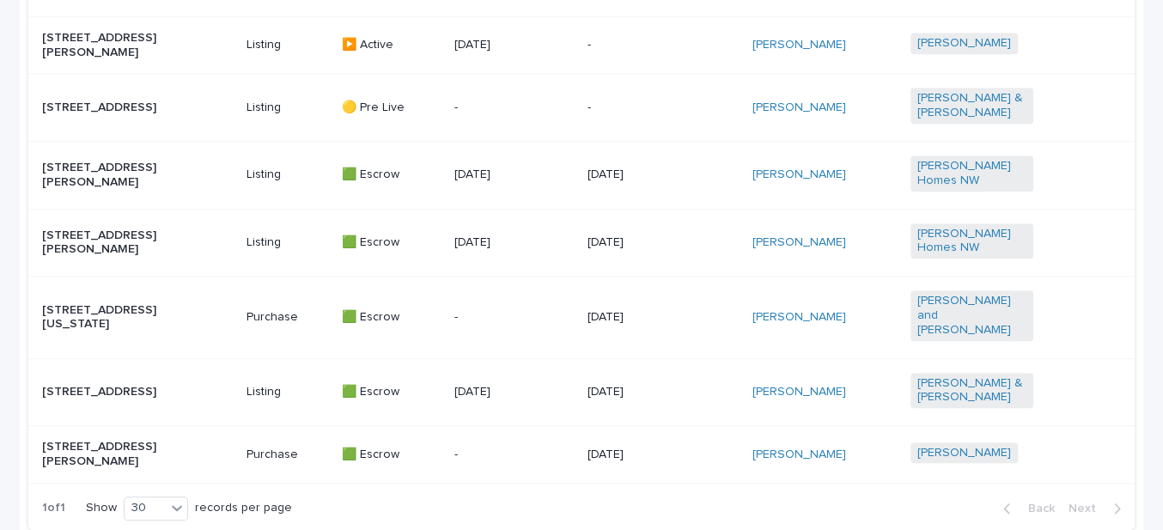
click at [137, 252] on p "[STREET_ADDRESS][PERSON_NAME]" at bounding box center [103, 242] width 123 height 29
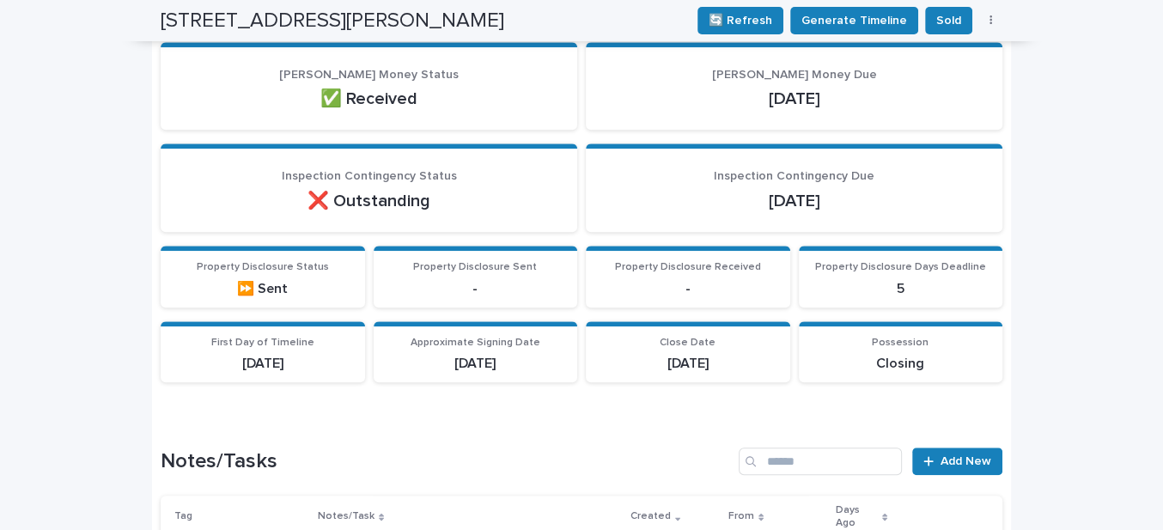
scroll to position [1327, 0]
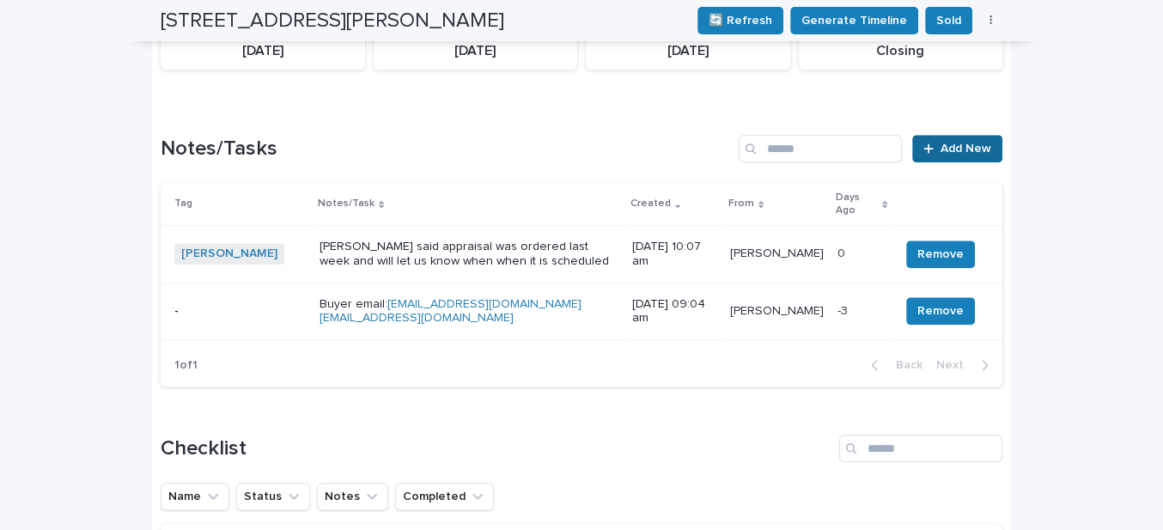
click at [945, 143] on span "Add New" at bounding box center [965, 149] width 51 height 12
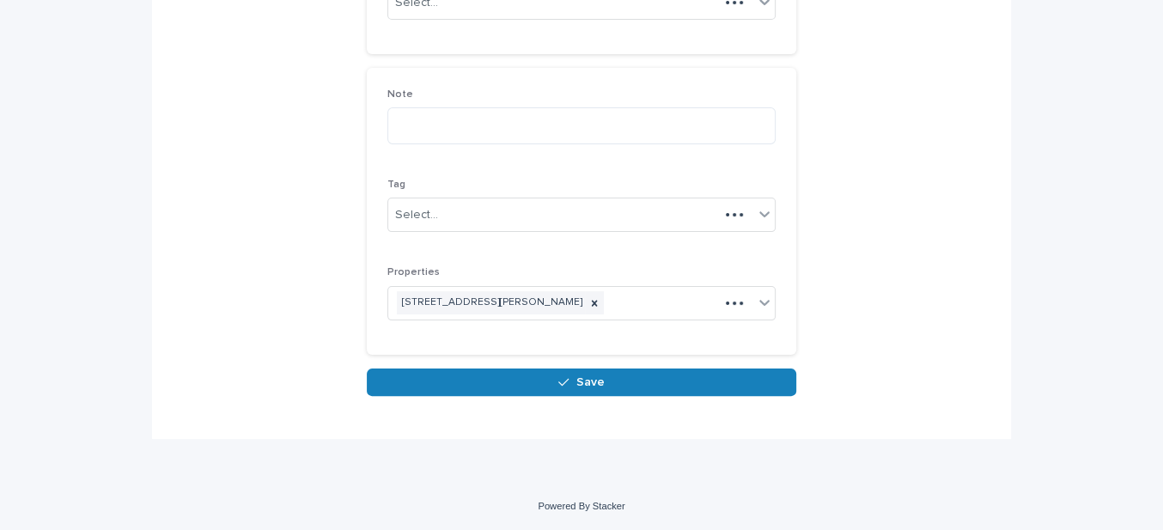
scroll to position [246, 0]
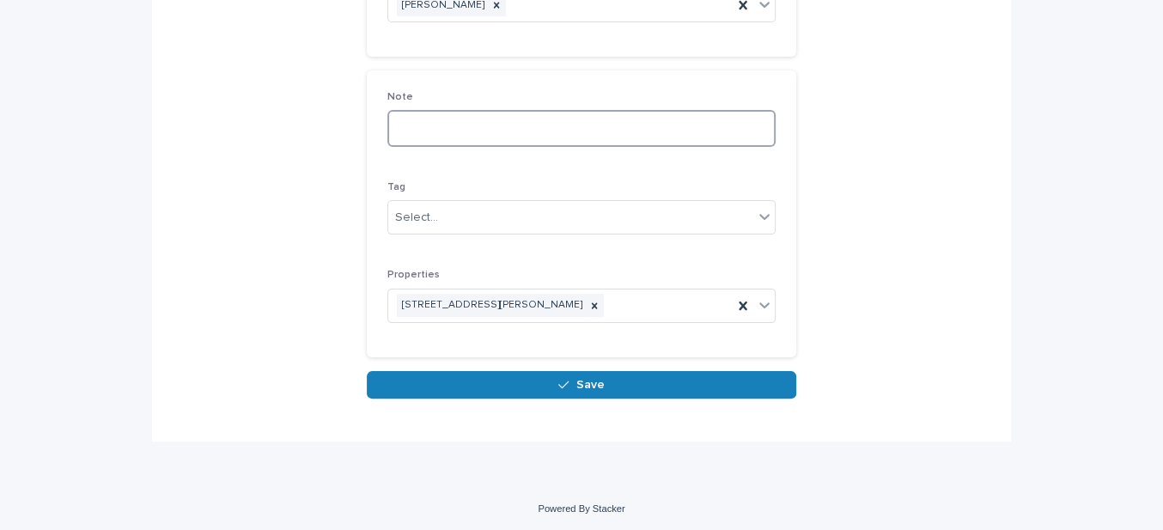
click at [410, 125] on textarea at bounding box center [581, 128] width 388 height 36
click at [484, 119] on textarea "*********" at bounding box center [581, 128] width 388 height 36
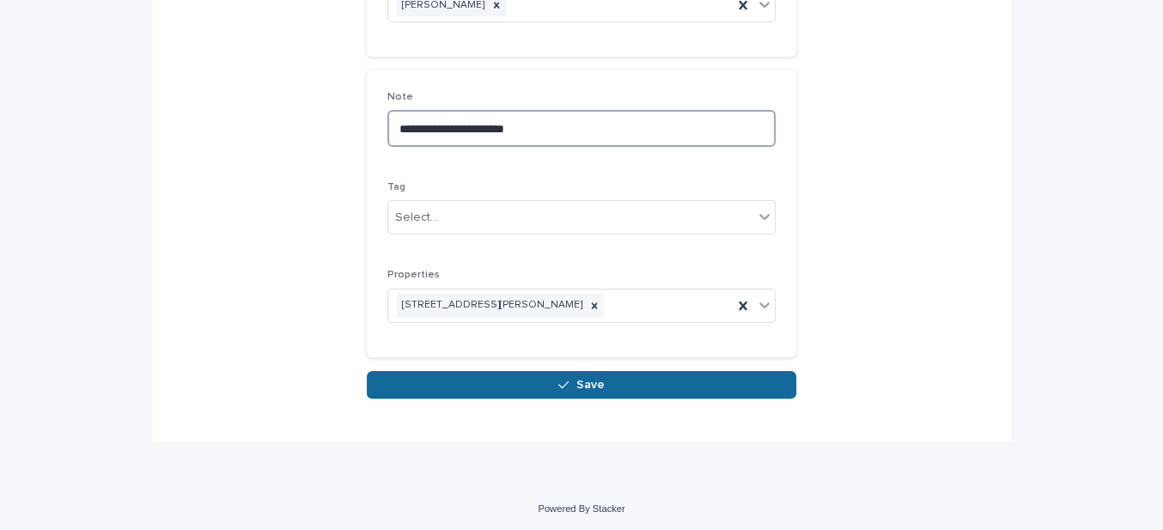
type textarea "**********"
click at [598, 381] on button "Save" at bounding box center [581, 384] width 429 height 27
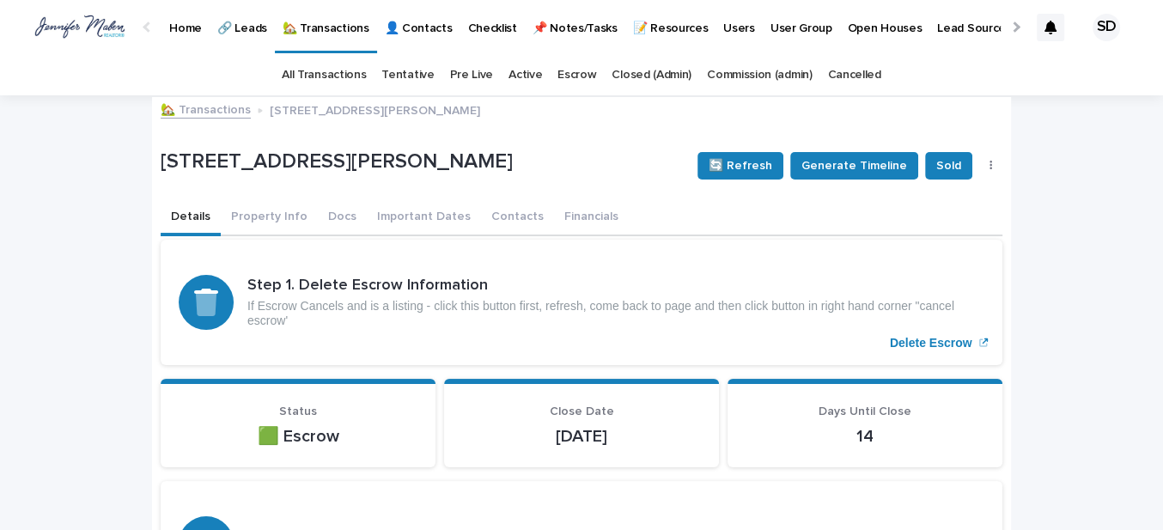
click at [227, 113] on link "🏡 Transactions" at bounding box center [206, 109] width 90 height 20
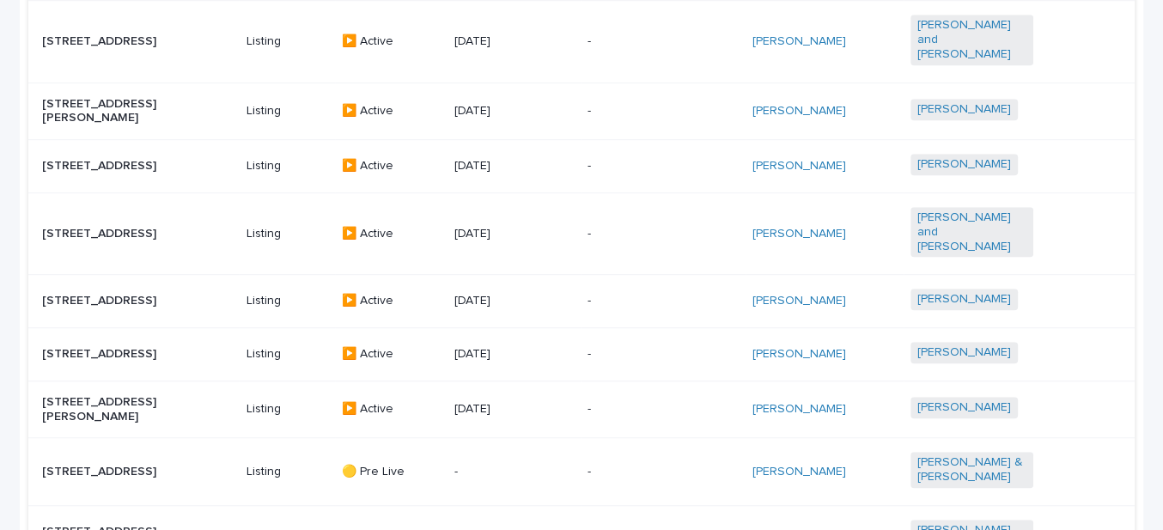
scroll to position [762, 0]
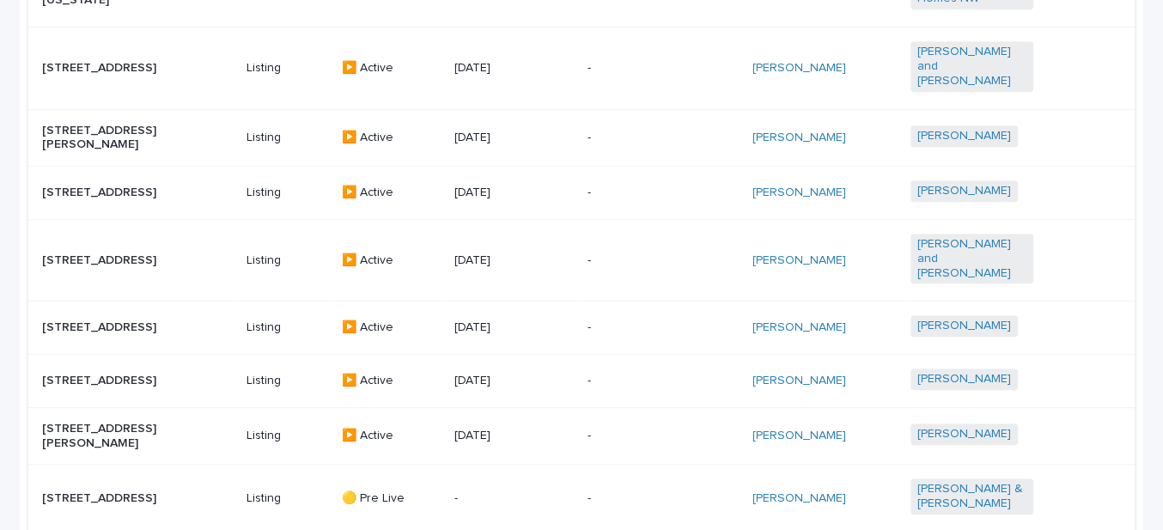
click at [131, 253] on p "[STREET_ADDRESS]" at bounding box center [103, 260] width 123 height 15
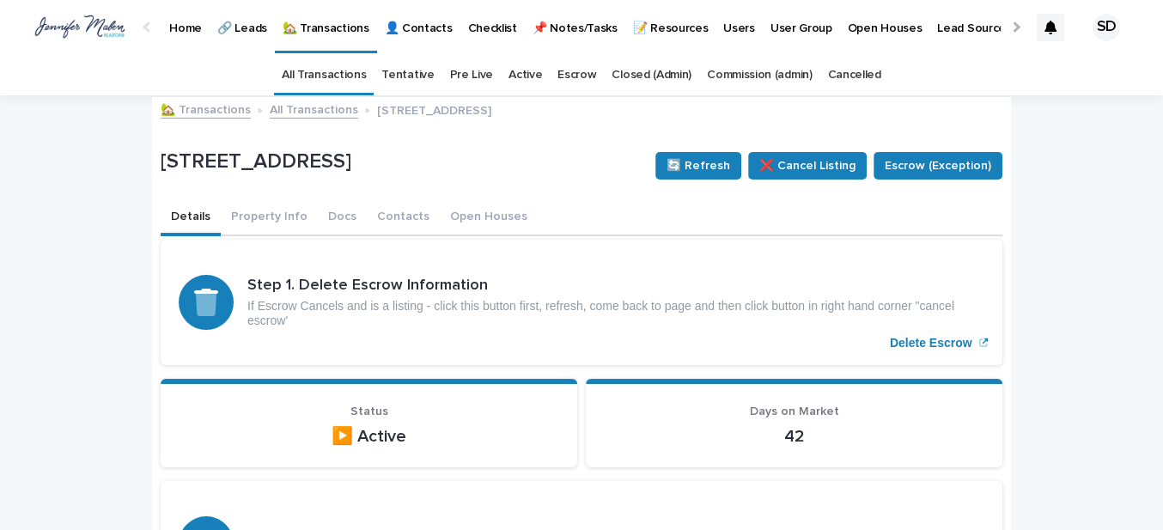
click at [376, 216] on button "Contacts" at bounding box center [403, 218] width 73 height 36
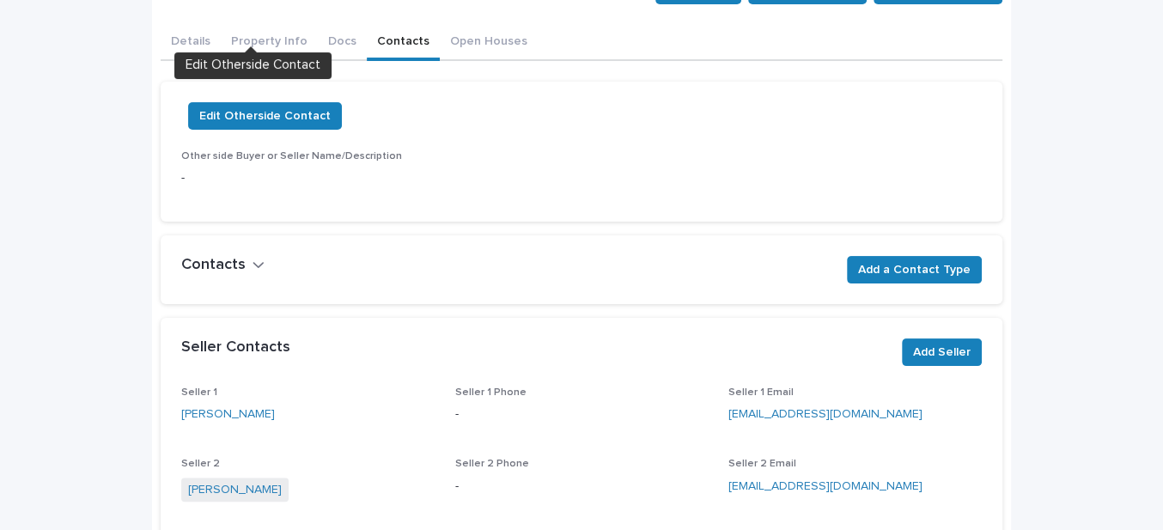
scroll to position [312, 0]
